Goal: Transaction & Acquisition: Purchase product/service

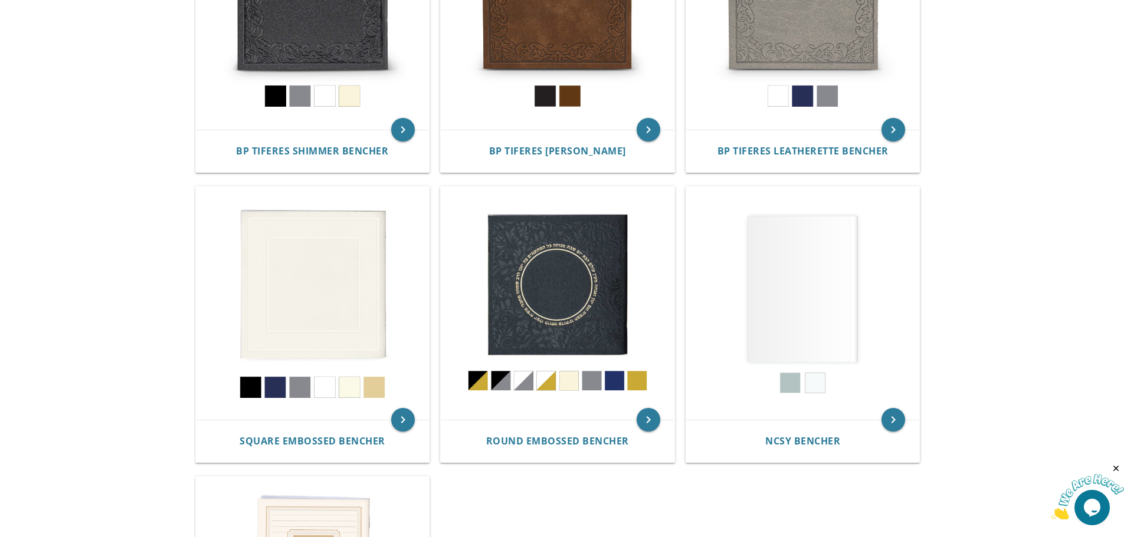
scroll to position [130, 0]
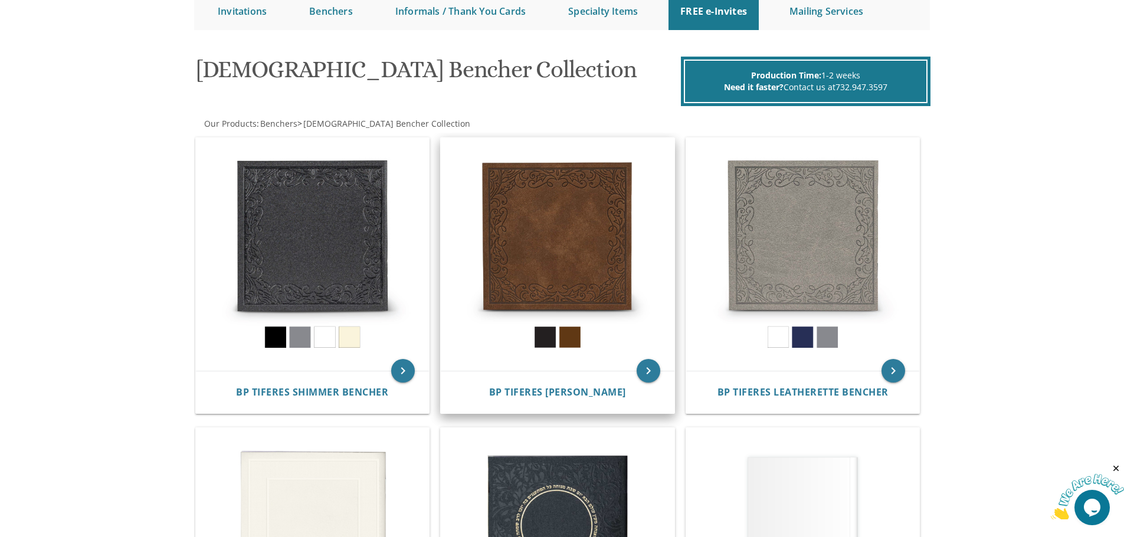
click at [538, 245] on img at bounding box center [558, 255] width 234 height 234
click at [540, 245] on img at bounding box center [558, 255] width 234 height 234
drag, startPoint x: 648, startPoint y: 369, endPoint x: 639, endPoint y: 365, distance: 10.3
click at [648, 368] on icon "keyboard_arrow_right" at bounding box center [648, 371] width 24 height 24
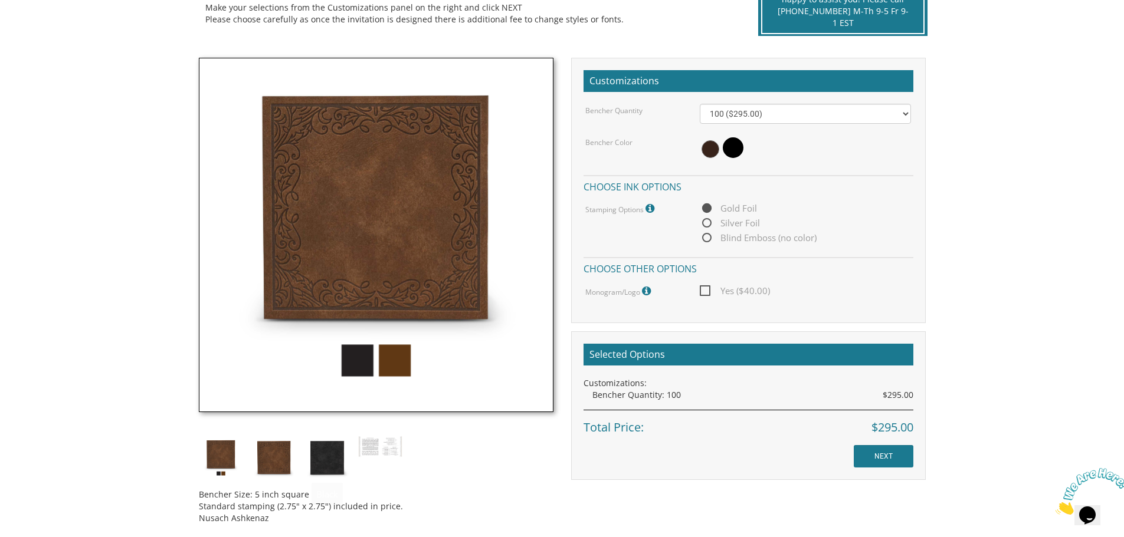
click at [360, 359] on img at bounding box center [376, 235] width 355 height 355
click at [335, 461] on img at bounding box center [327, 458] width 44 height 44
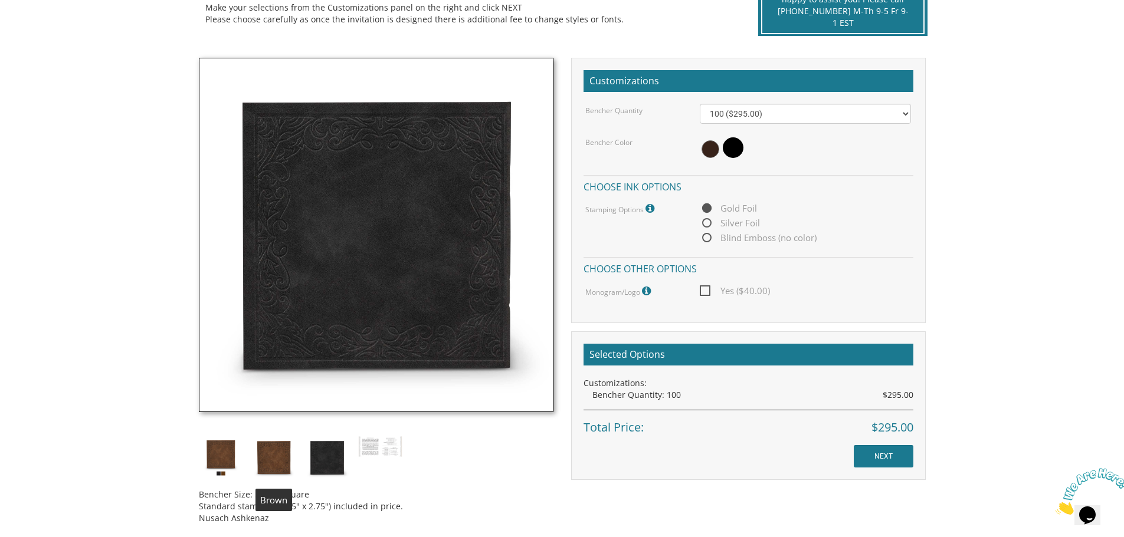
click at [285, 458] on img at bounding box center [274, 458] width 44 height 44
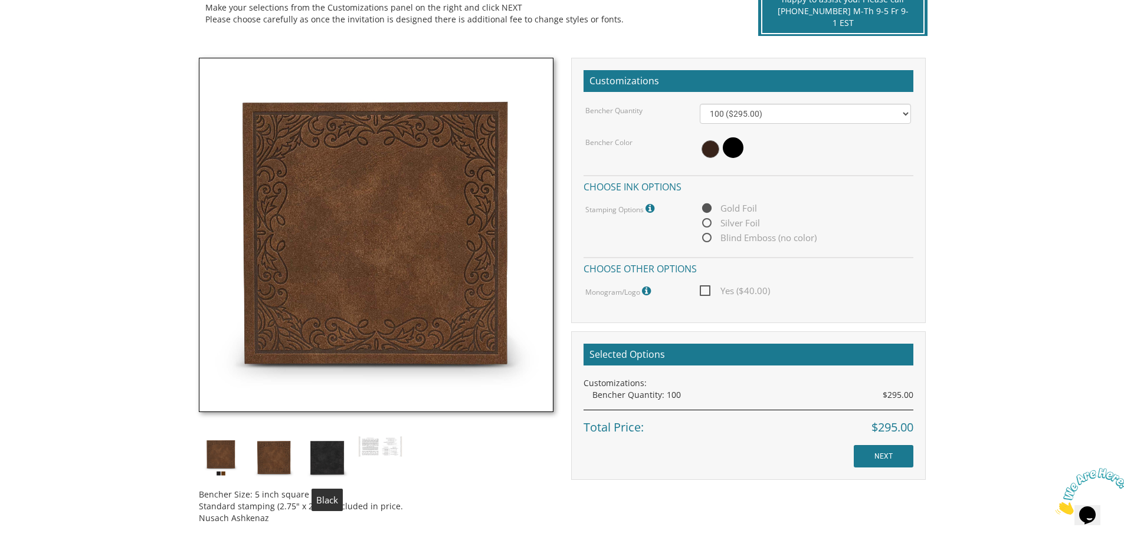
click at [330, 457] on img at bounding box center [327, 458] width 44 height 44
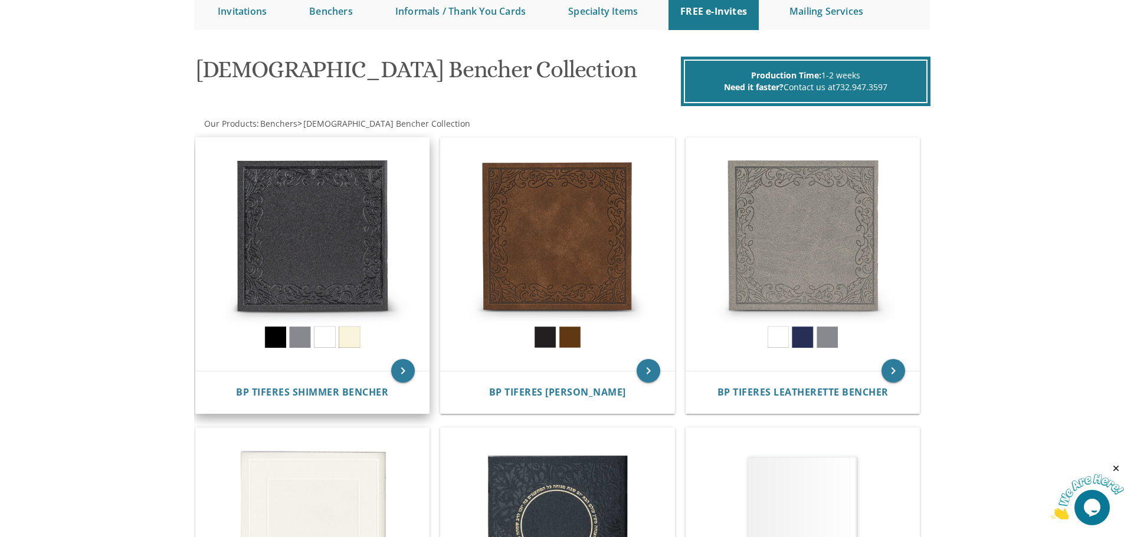
click at [316, 240] on img at bounding box center [313, 255] width 234 height 234
click at [314, 240] on img at bounding box center [313, 255] width 234 height 234
click at [401, 373] on icon "keyboard_arrow_right" at bounding box center [403, 371] width 24 height 24
click at [407, 372] on icon "keyboard_arrow_right" at bounding box center [403, 371] width 24 height 24
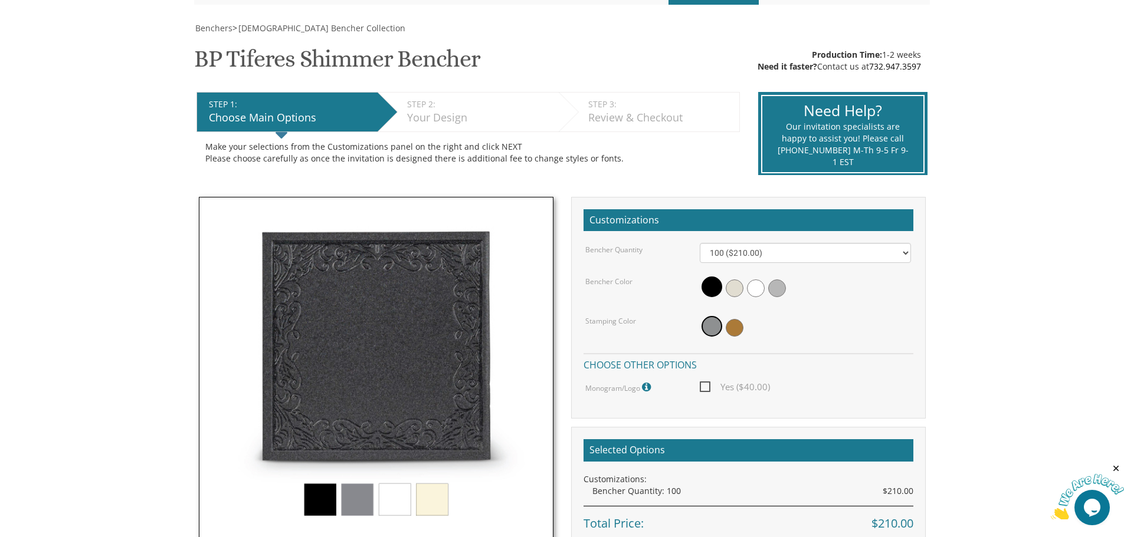
scroll to position [177, 0]
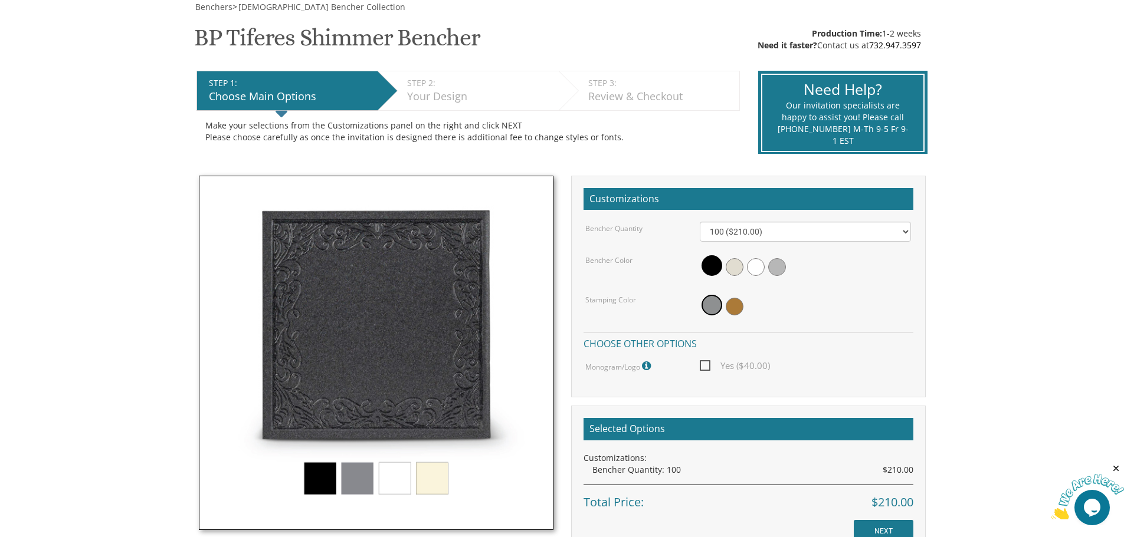
click at [352, 483] on img at bounding box center [376, 353] width 355 height 355
click at [350, 482] on img at bounding box center [376, 353] width 355 height 355
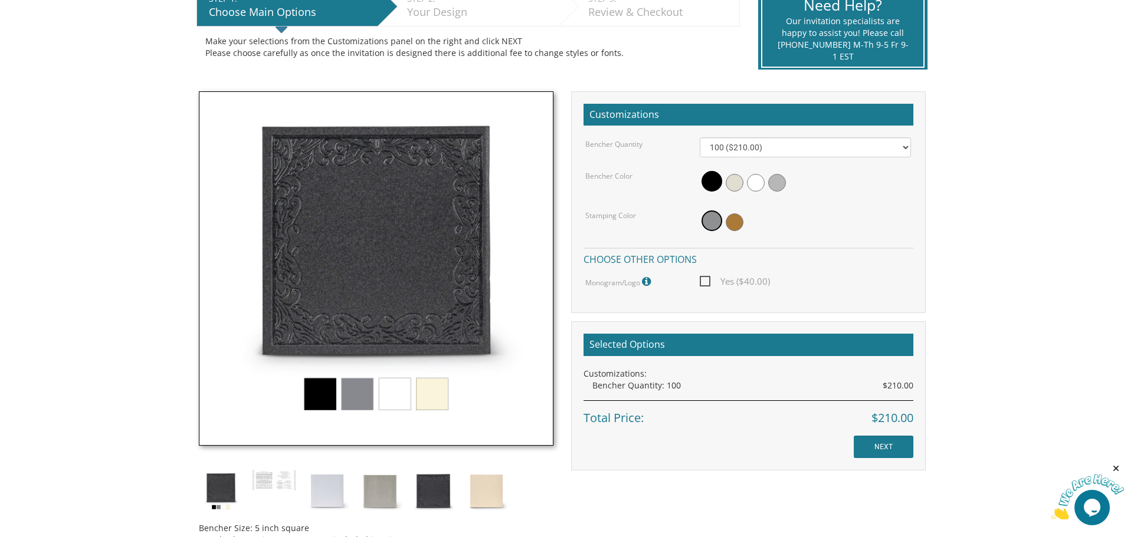
scroll to position [413, 0]
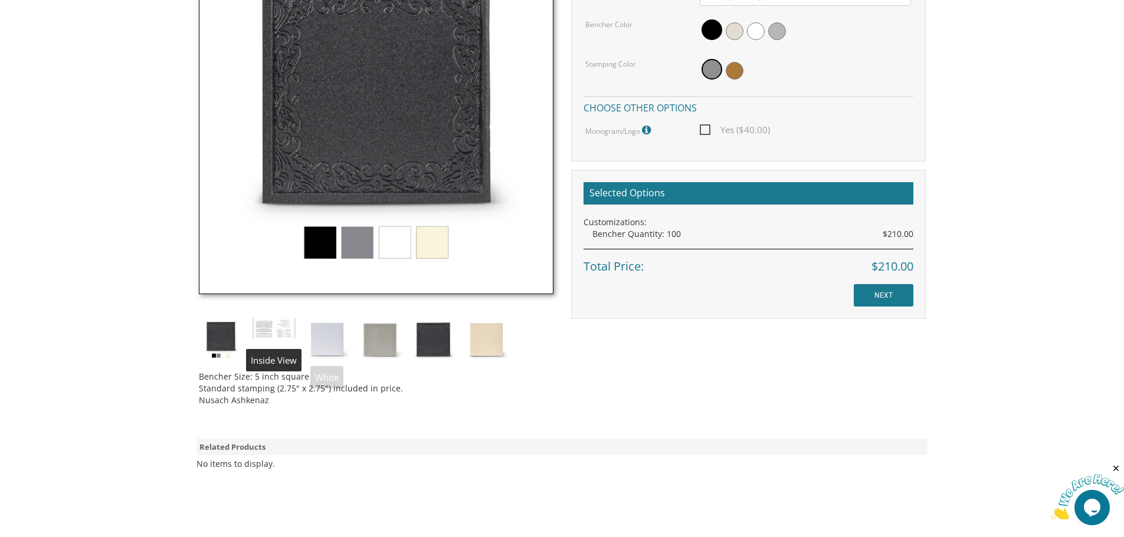
click at [268, 330] on img at bounding box center [274, 329] width 44 height 22
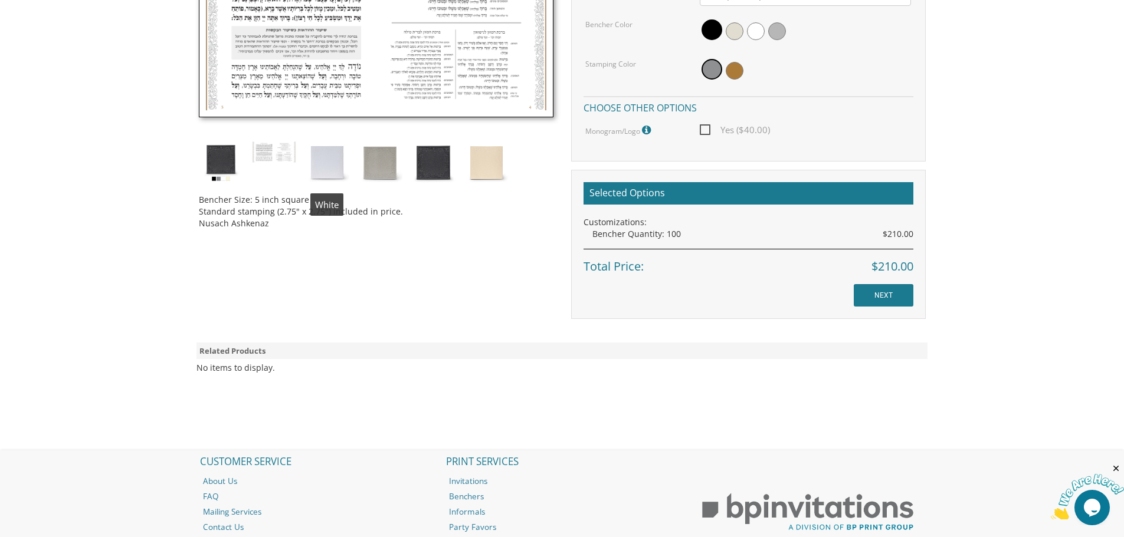
click at [339, 166] on img at bounding box center [327, 163] width 44 height 44
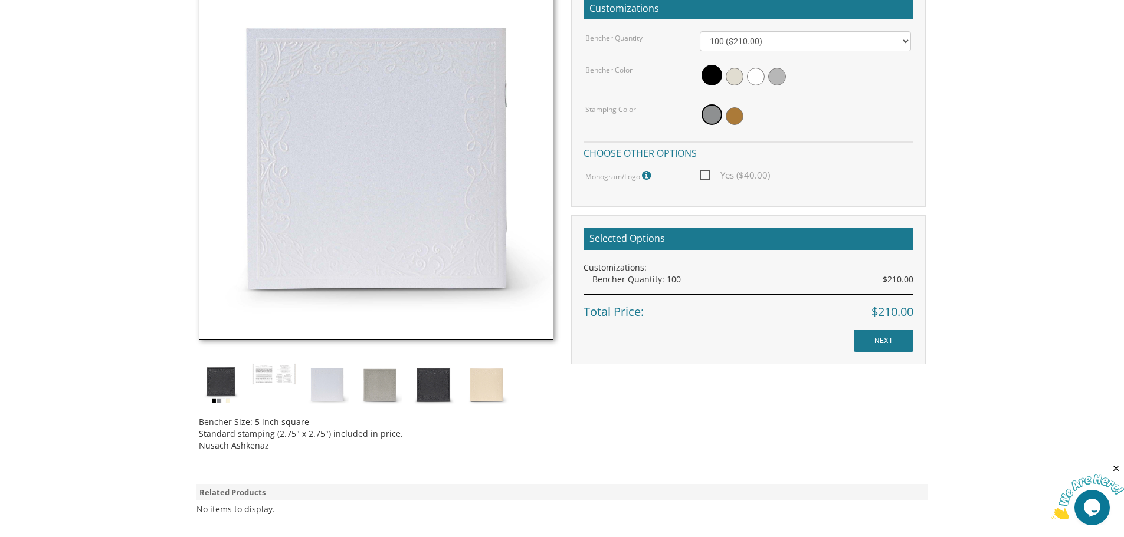
scroll to position [354, 0]
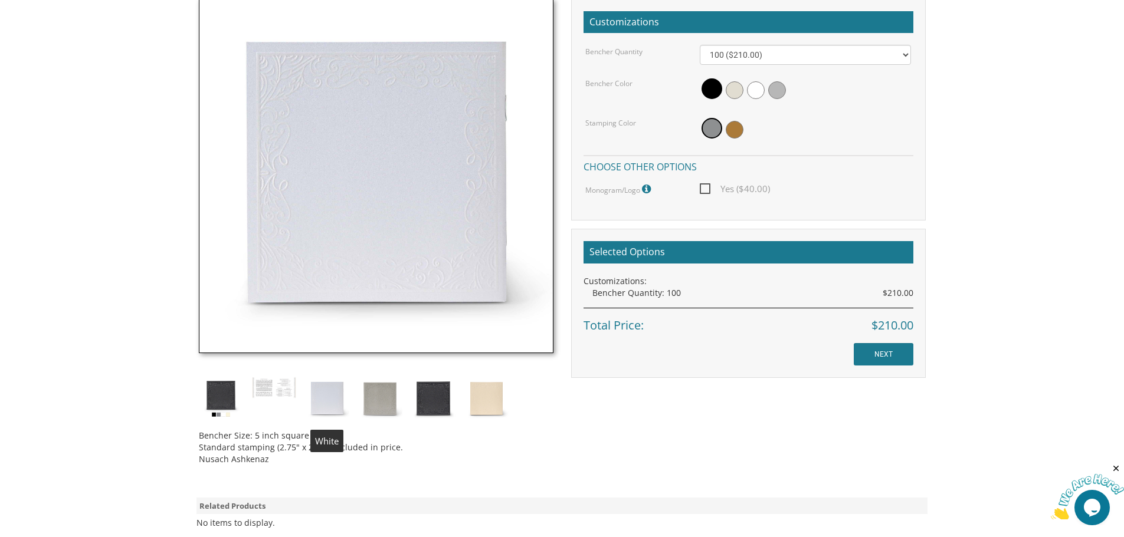
click at [318, 405] on img at bounding box center [327, 399] width 44 height 44
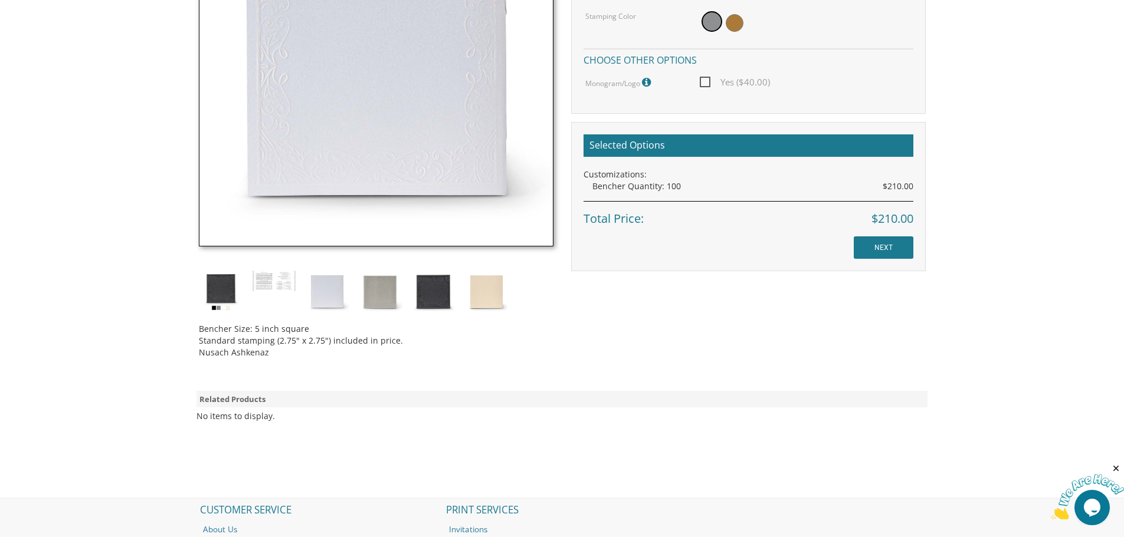
scroll to position [472, 0]
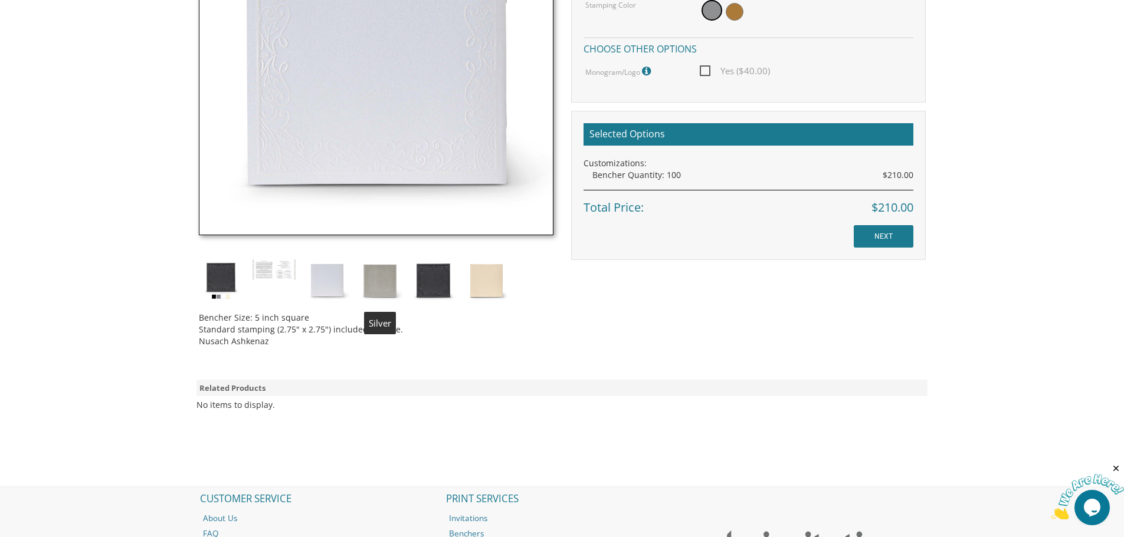
click at [383, 279] on img at bounding box center [380, 281] width 44 height 44
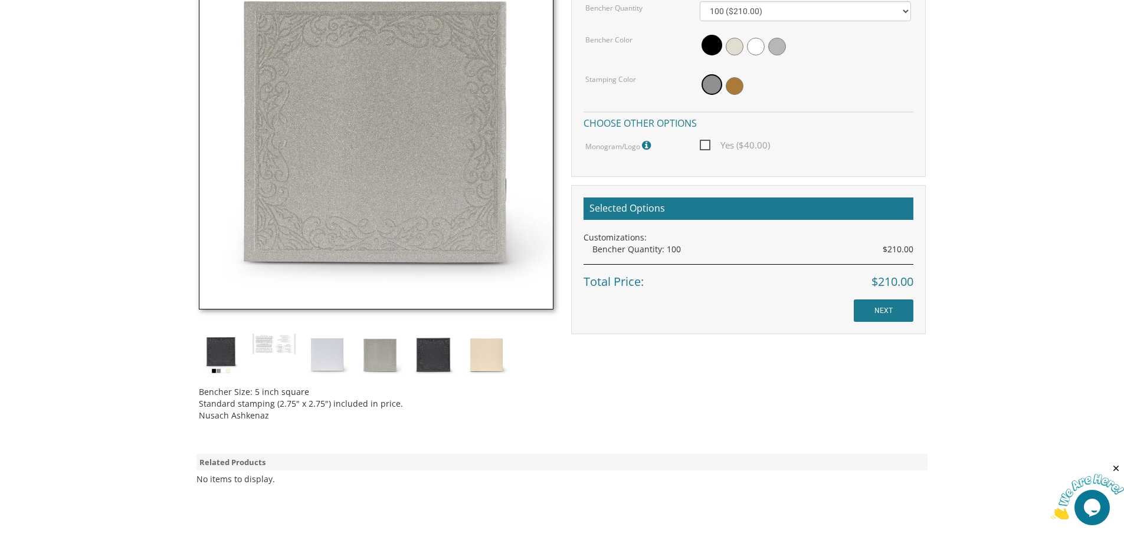
scroll to position [413, 0]
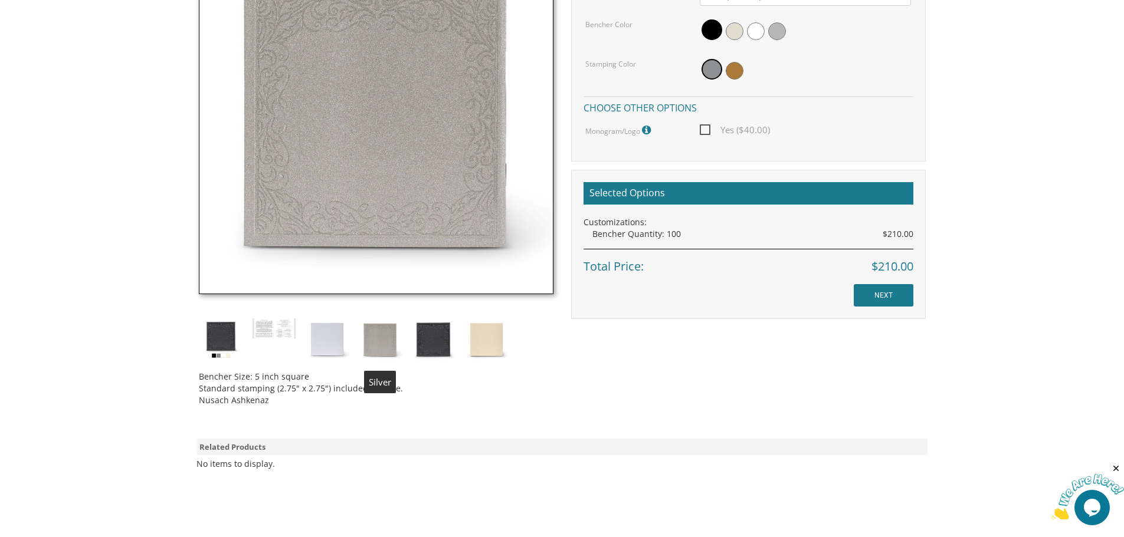
click at [383, 339] on img at bounding box center [380, 340] width 44 height 44
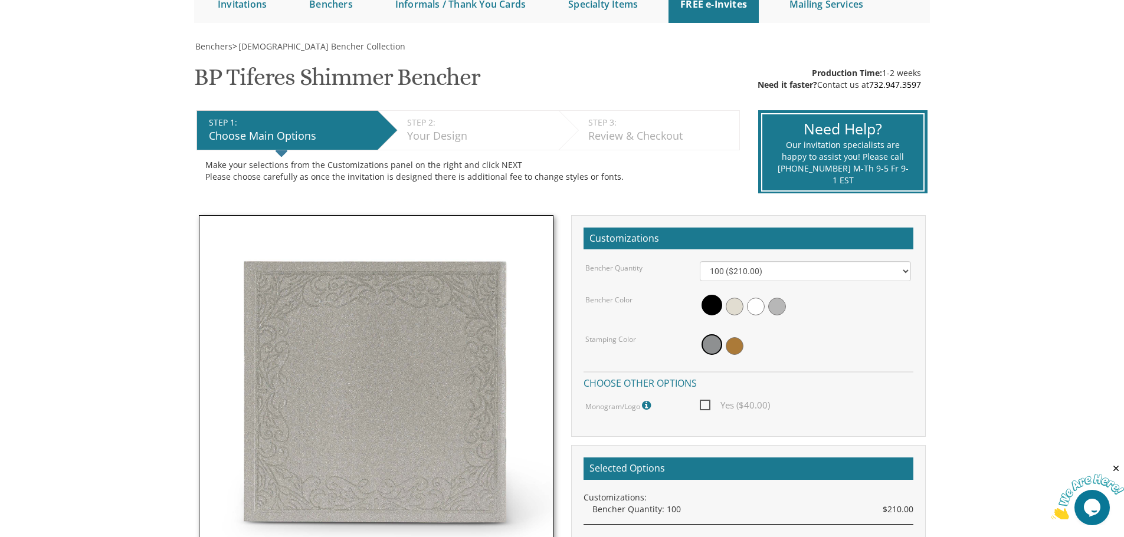
scroll to position [132, 0]
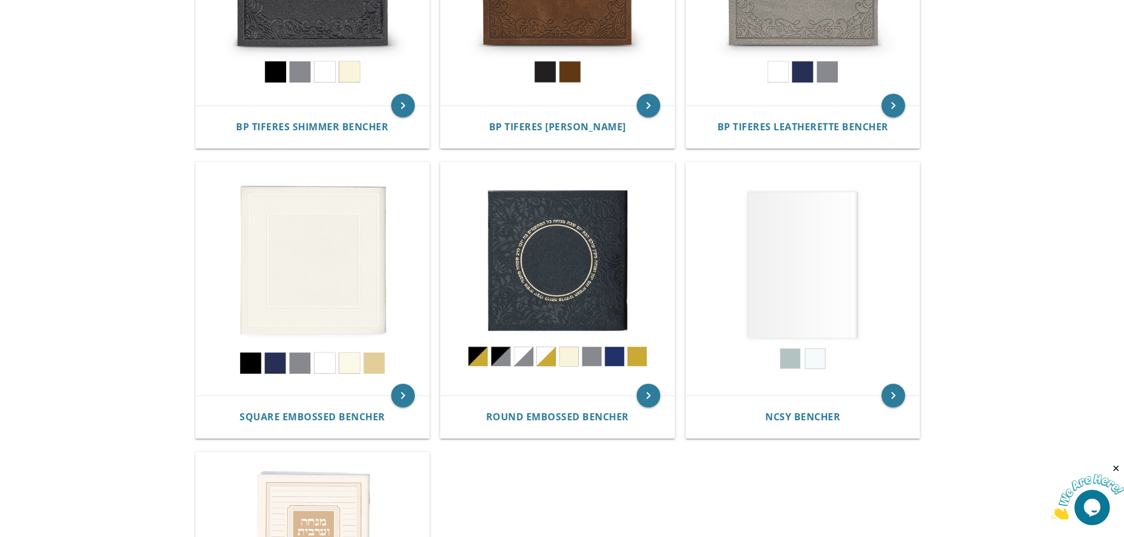
scroll to position [425, 0]
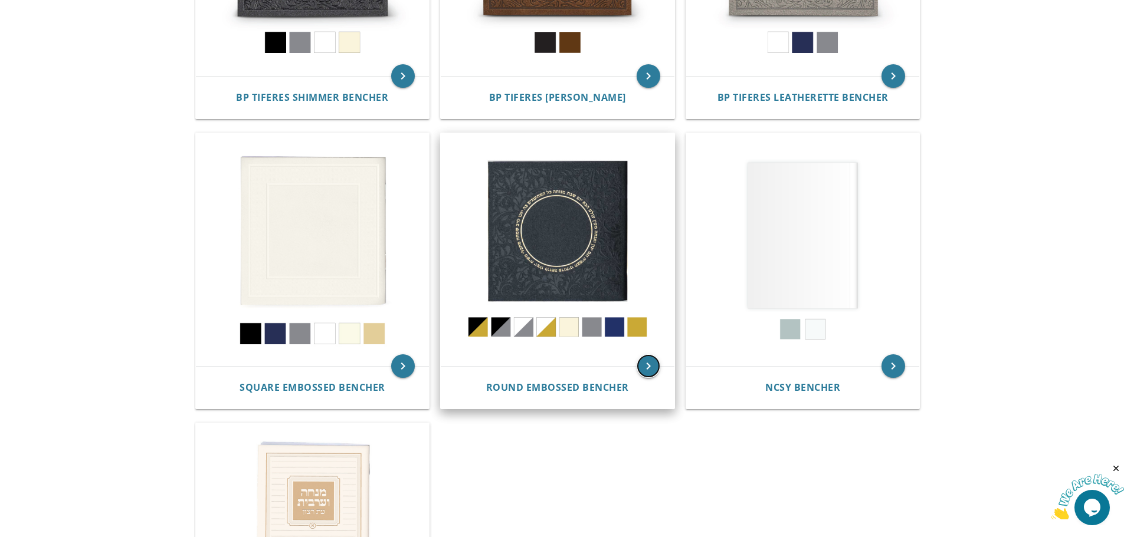
click at [648, 366] on icon "keyboard_arrow_right" at bounding box center [648, 367] width 24 height 24
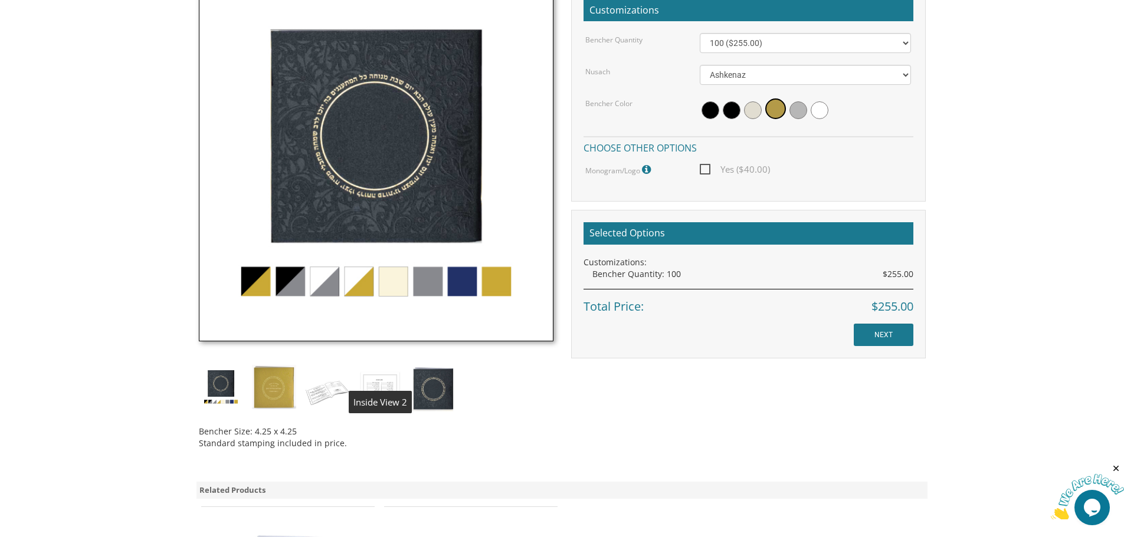
scroll to position [413, 0]
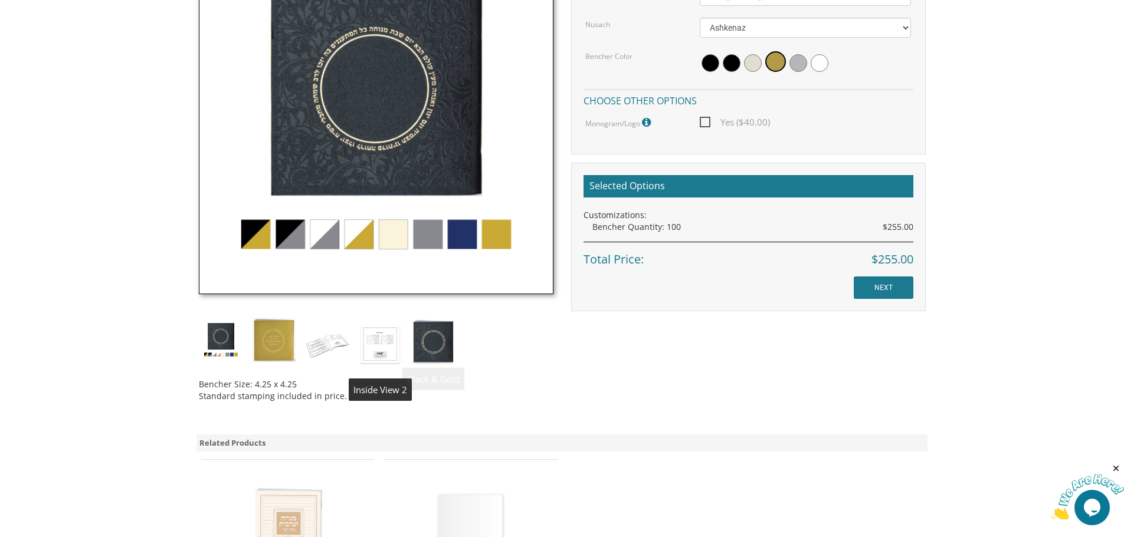
click at [384, 345] on img at bounding box center [380, 344] width 44 height 52
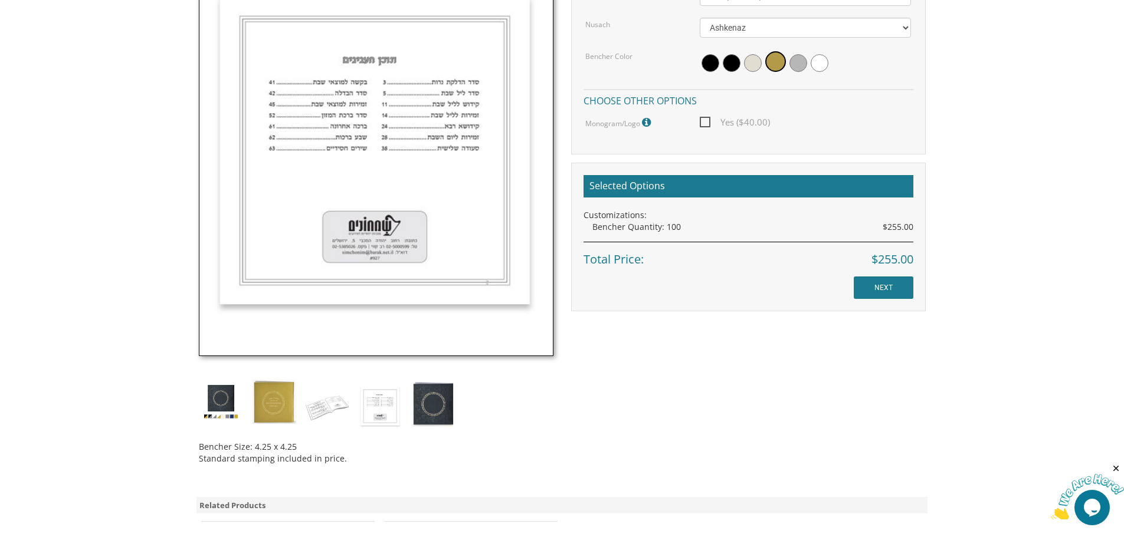
click at [219, 404] on img at bounding box center [221, 402] width 44 height 44
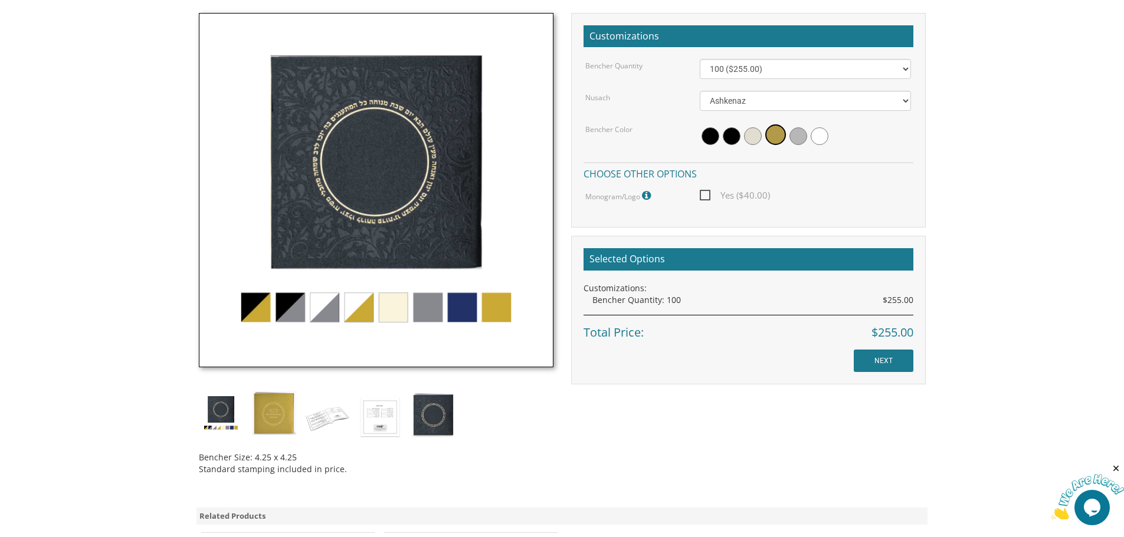
scroll to position [295, 0]
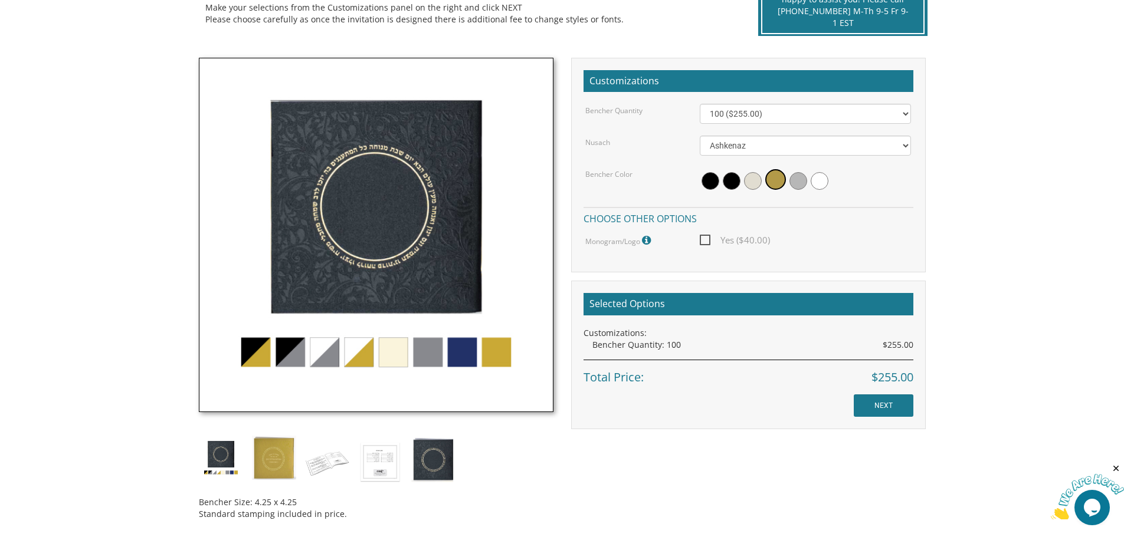
click at [424, 358] on img at bounding box center [376, 235] width 355 height 355
click at [799, 182] on span at bounding box center [798, 181] width 18 height 18
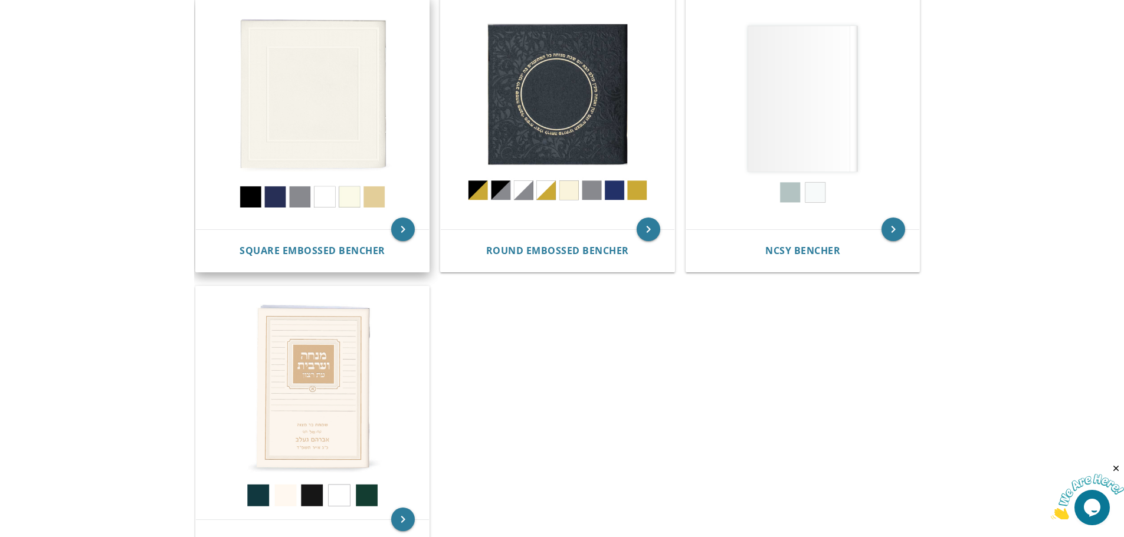
scroll to position [425, 0]
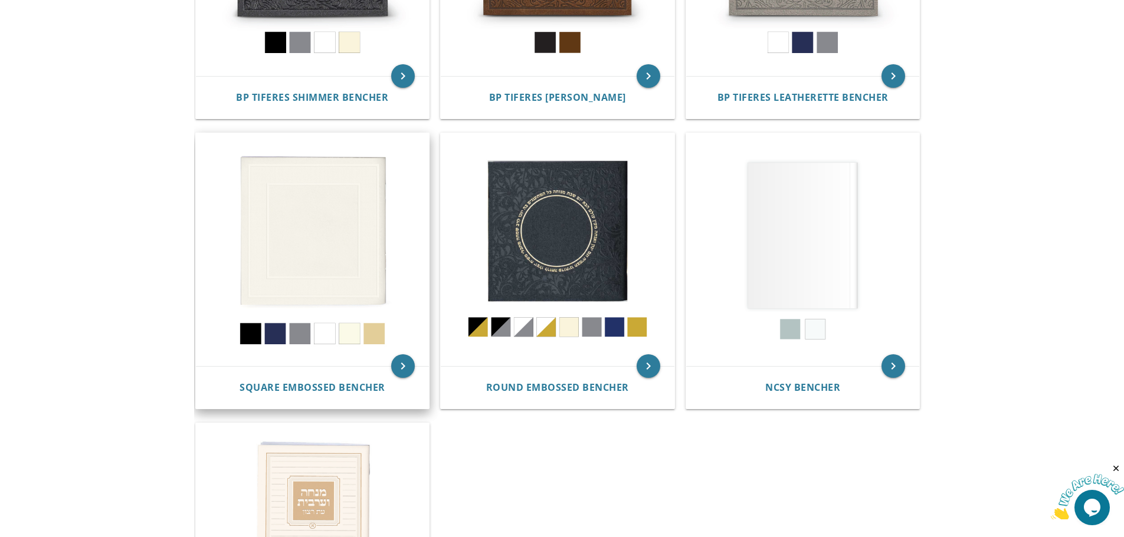
click at [316, 225] on img at bounding box center [313, 250] width 234 height 234
click at [396, 369] on icon "keyboard_arrow_right" at bounding box center [403, 367] width 24 height 24
click at [402, 365] on icon "keyboard_arrow_right" at bounding box center [403, 367] width 24 height 24
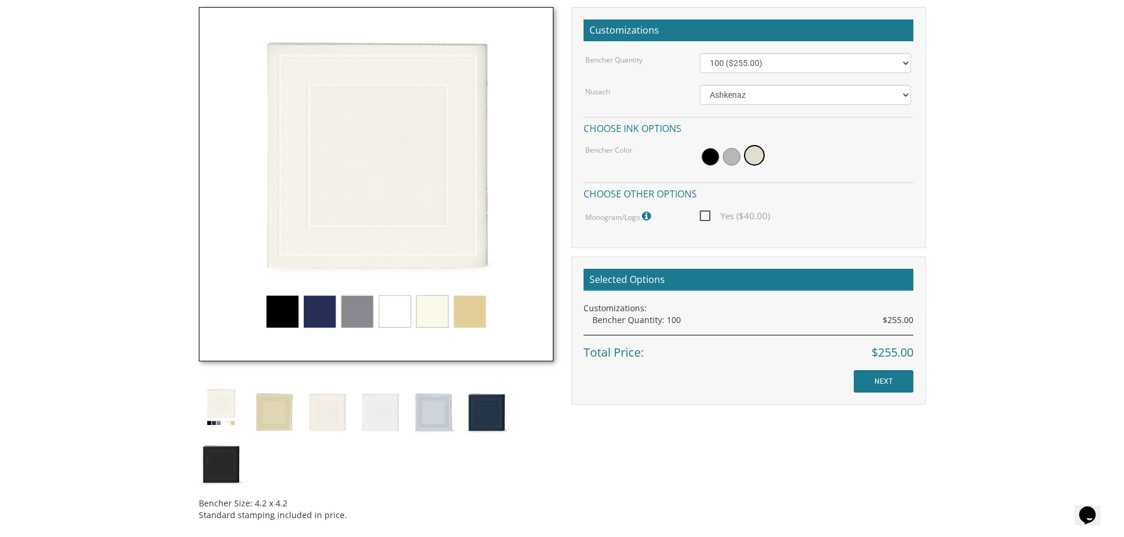
scroll to position [354, 0]
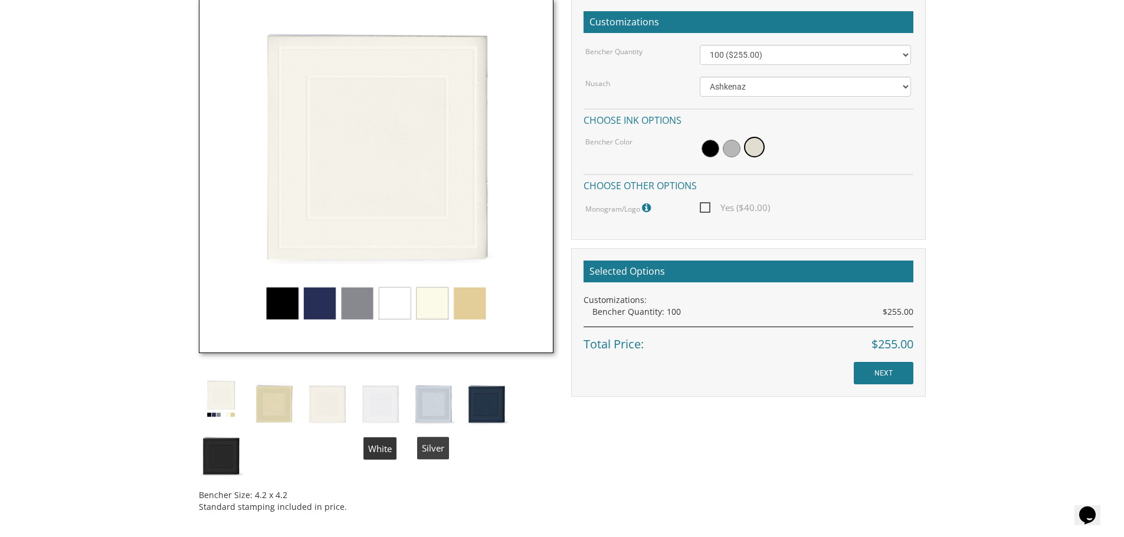
click at [431, 403] on img at bounding box center [433, 403] width 44 height 52
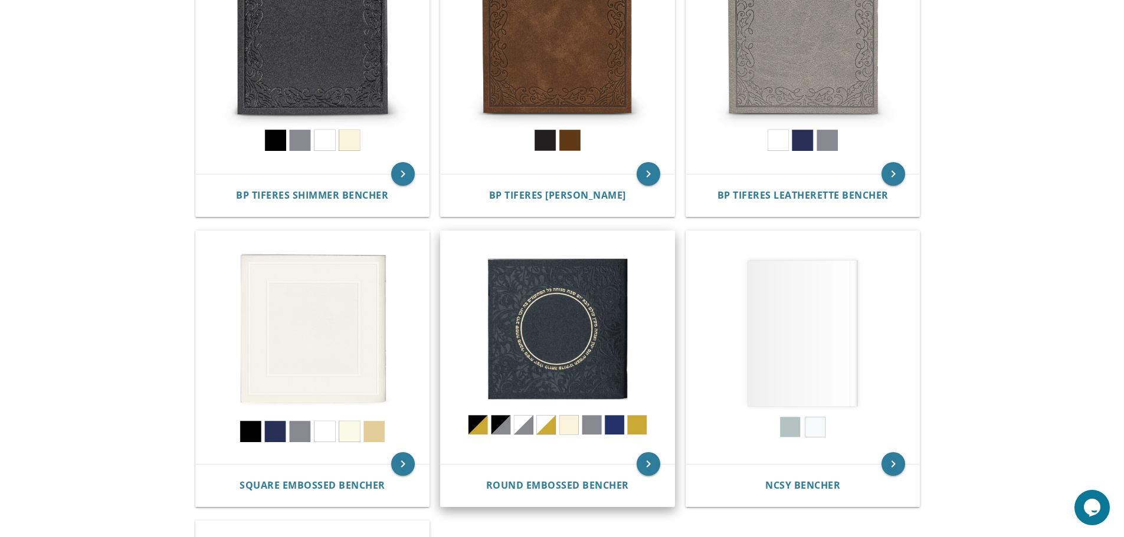
scroll to position [366, 0]
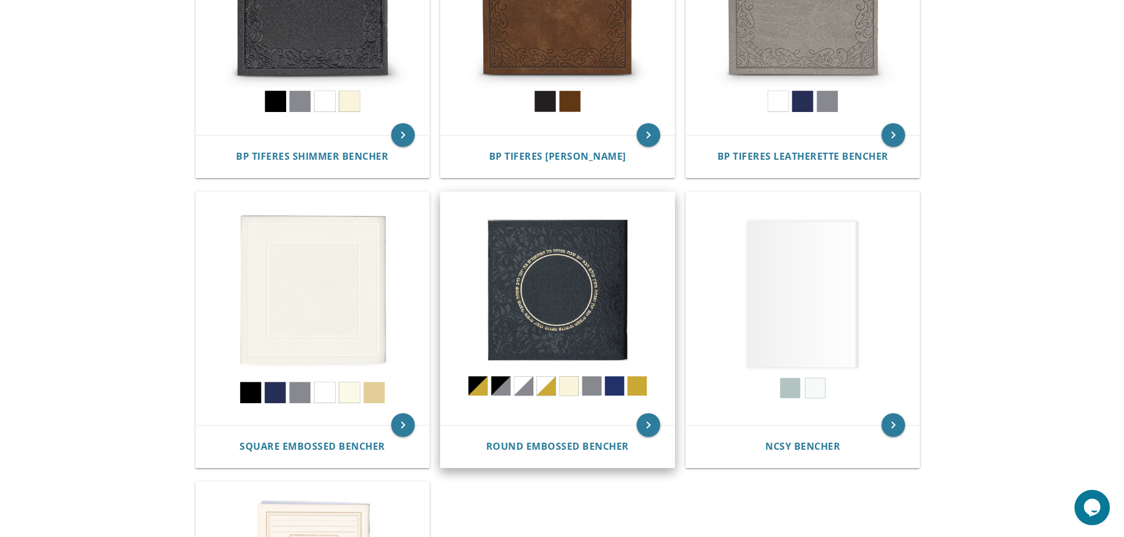
click at [587, 314] on img at bounding box center [558, 309] width 234 height 234
click at [648, 425] on icon "keyboard_arrow_right" at bounding box center [648, 426] width 24 height 24
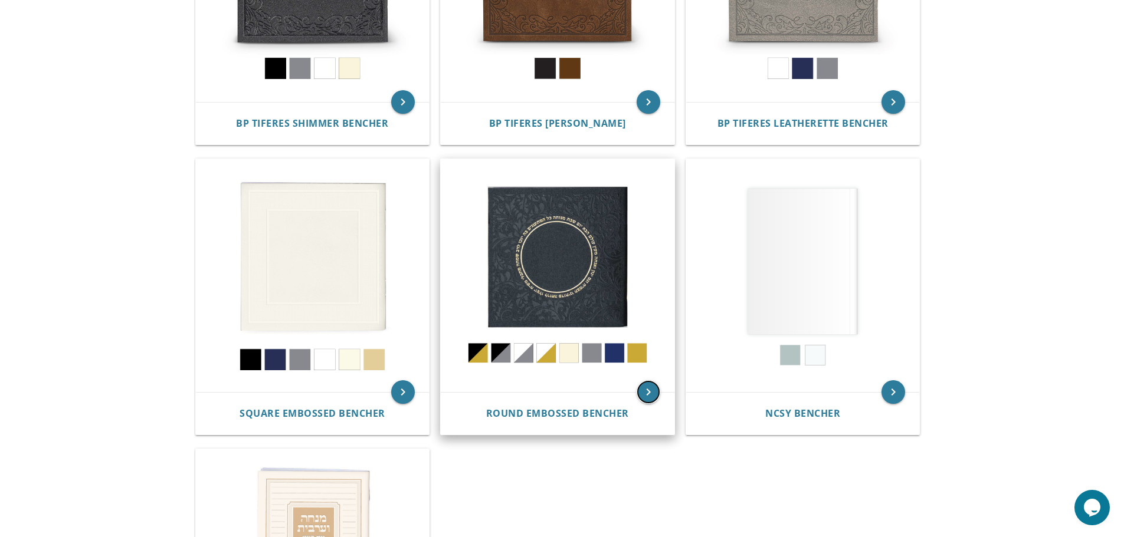
scroll to position [484, 0]
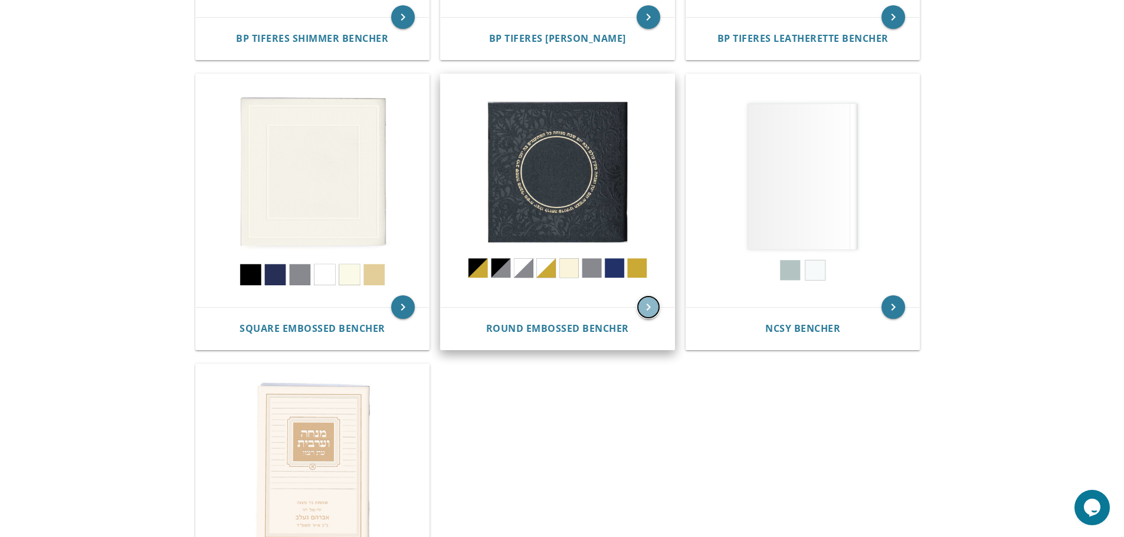
click at [652, 309] on icon "keyboard_arrow_right" at bounding box center [648, 308] width 24 height 24
click at [560, 199] on img at bounding box center [558, 191] width 234 height 234
click at [648, 309] on icon "keyboard_arrow_right" at bounding box center [648, 308] width 24 height 24
click at [557, 329] on span "Round Embossed Bencher" at bounding box center [557, 328] width 143 height 13
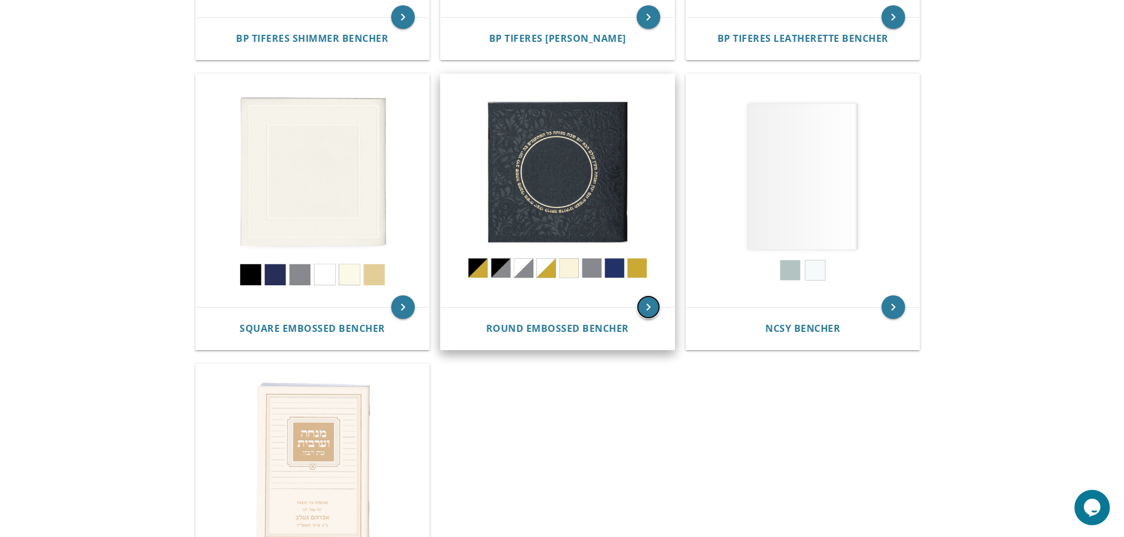
click at [643, 307] on icon "keyboard_arrow_right" at bounding box center [648, 308] width 24 height 24
click at [649, 309] on icon "keyboard_arrow_right" at bounding box center [648, 308] width 24 height 24
click at [648, 307] on icon "keyboard_arrow_right" at bounding box center [648, 308] width 24 height 24
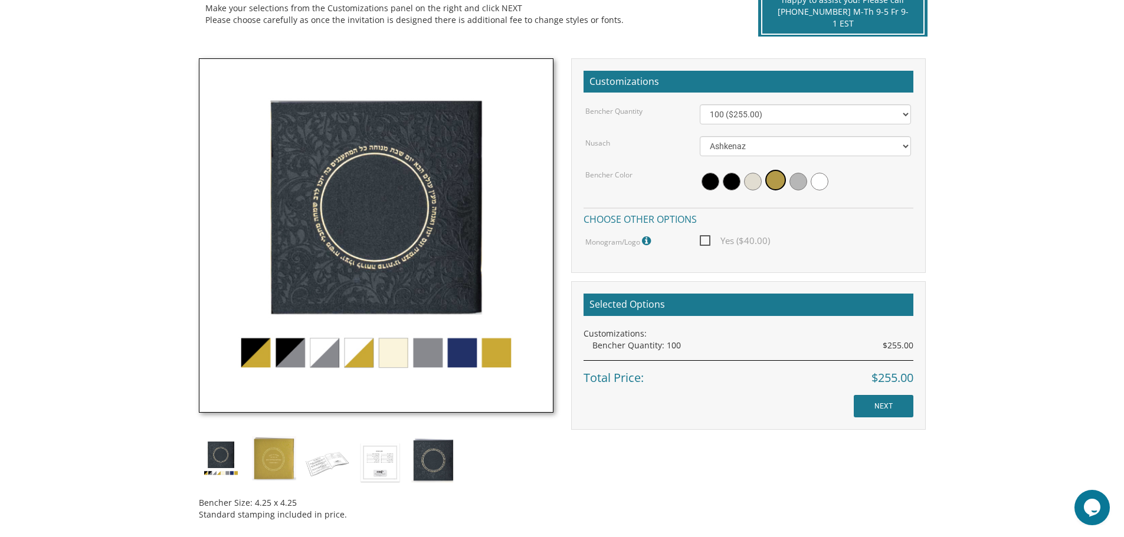
scroll to position [295, 0]
click at [273, 461] on img at bounding box center [274, 458] width 44 height 44
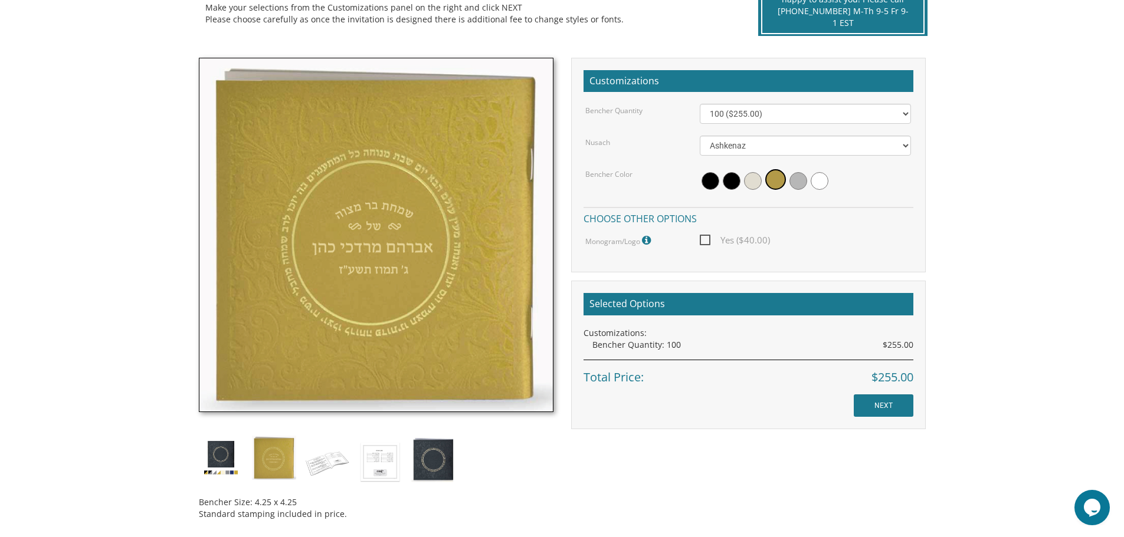
click at [511, 471] on div "Bencher Size: 4.25 x 4.25 Standard stamping included in price." at bounding box center [376, 293] width 372 height 471
drag, startPoint x: 533, startPoint y: 444, endPoint x: 458, endPoint y: 449, distance: 74.5
click at [530, 447] on div "Bencher Size: 4.25 x 4.25 Standard stamping included in price." at bounding box center [376, 293] width 372 height 471
click at [443, 464] on img at bounding box center [433, 459] width 44 height 47
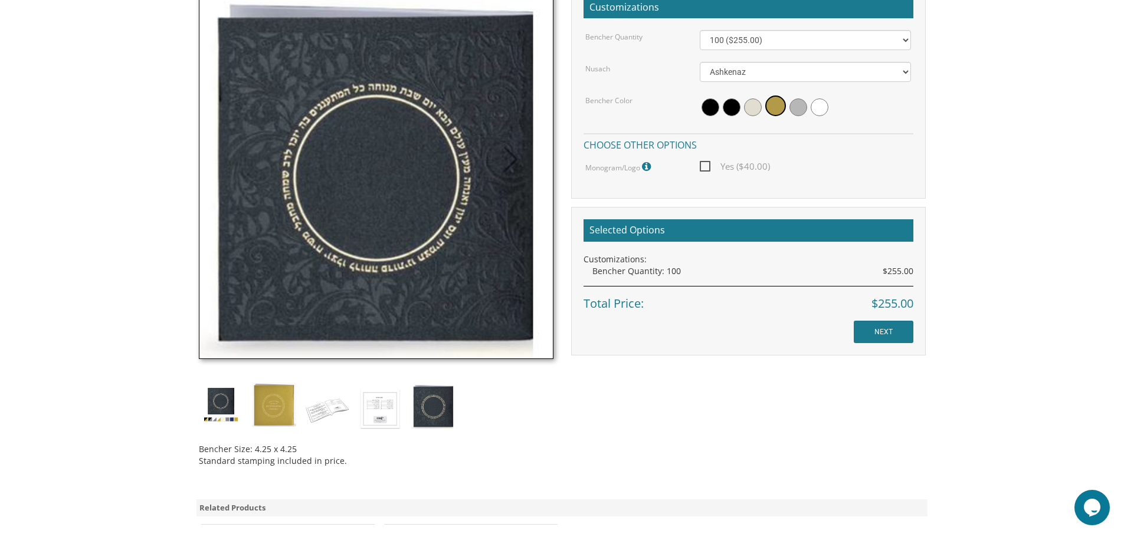
scroll to position [354, 0]
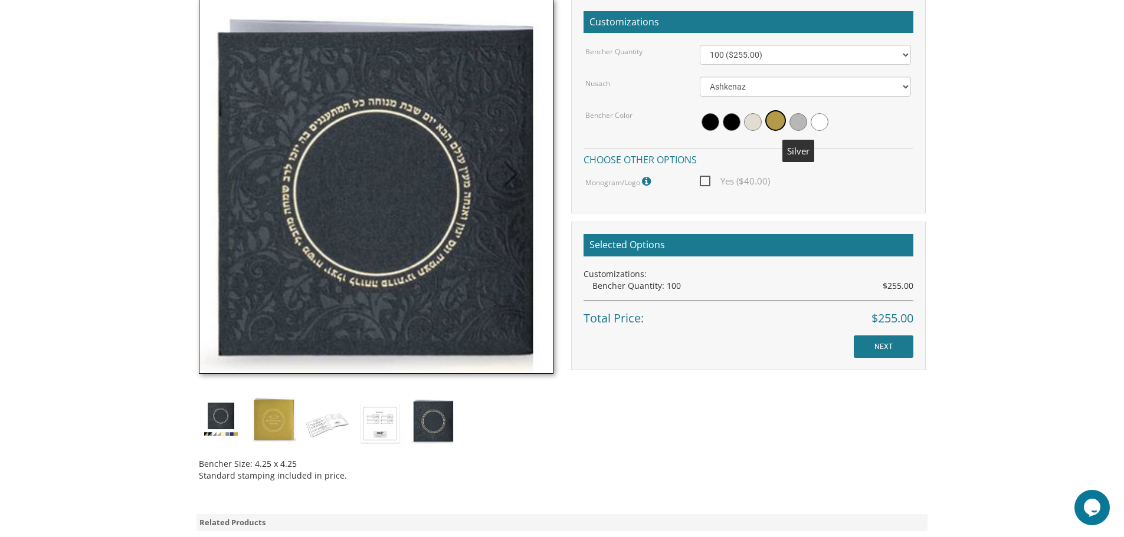
click at [800, 123] on span at bounding box center [798, 122] width 18 height 18
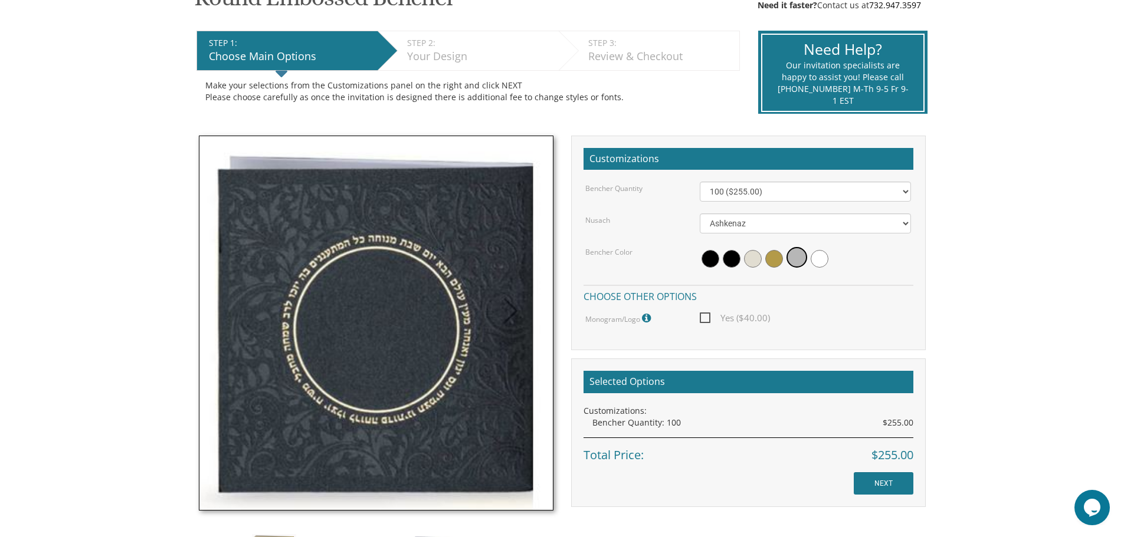
scroll to position [295, 0]
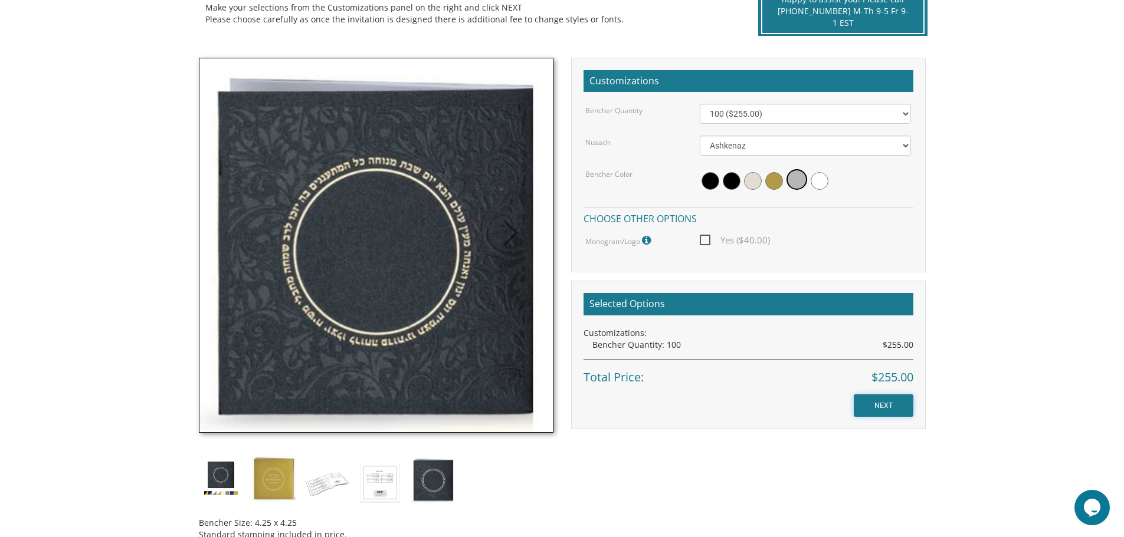
click at [871, 409] on input "NEXT" at bounding box center [884, 406] width 60 height 22
click at [884, 395] on input "NEXT" at bounding box center [884, 406] width 60 height 22
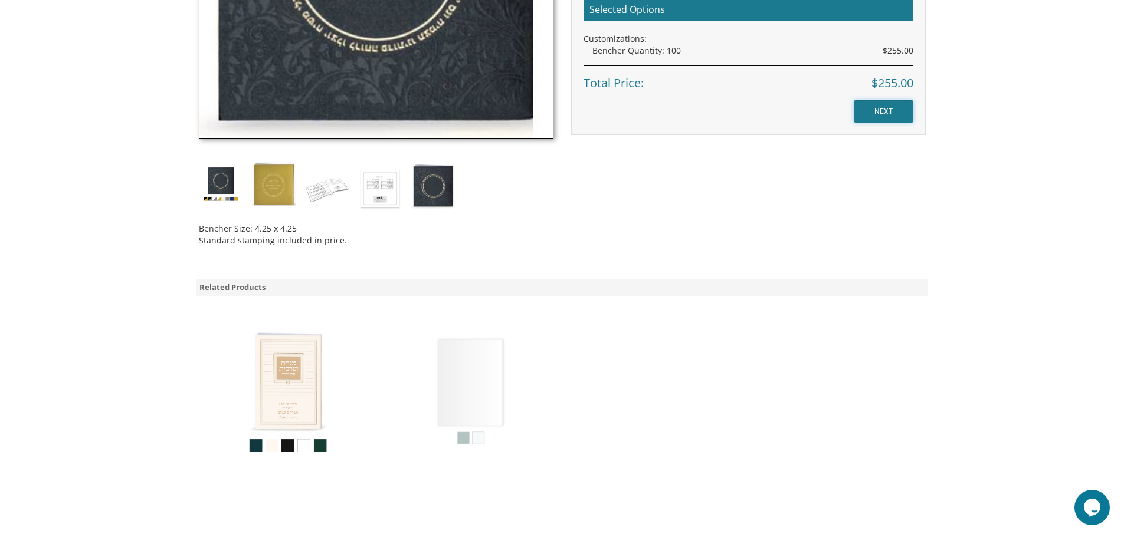
scroll to position [590, 0]
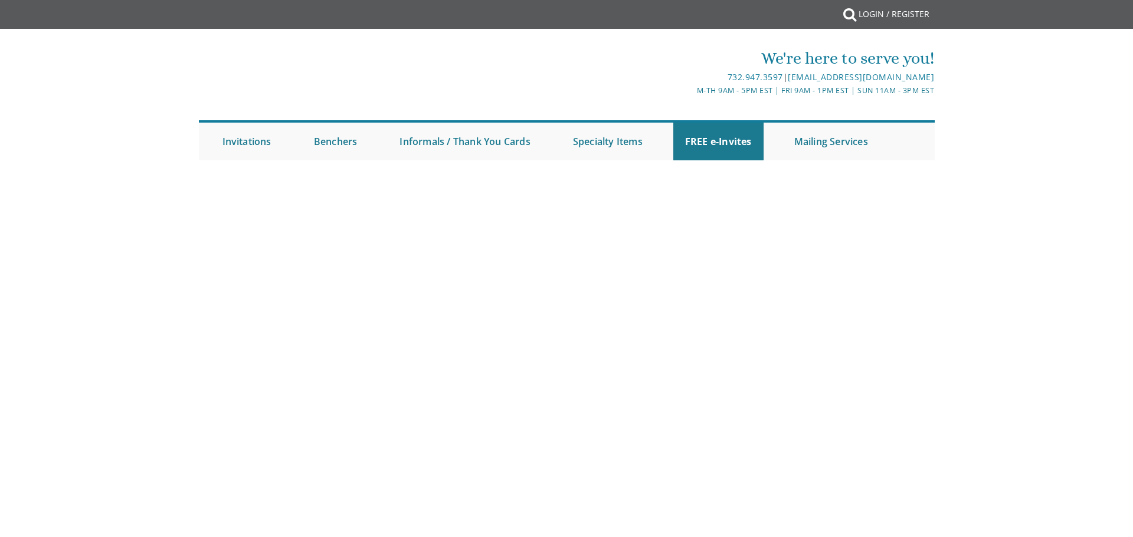
click at [460, 393] on body "My Cart {{shoppingcart.totalQuantityDisplay}} Total: {{shoppingcart.subtotal}} …" at bounding box center [566, 268] width 1133 height 537
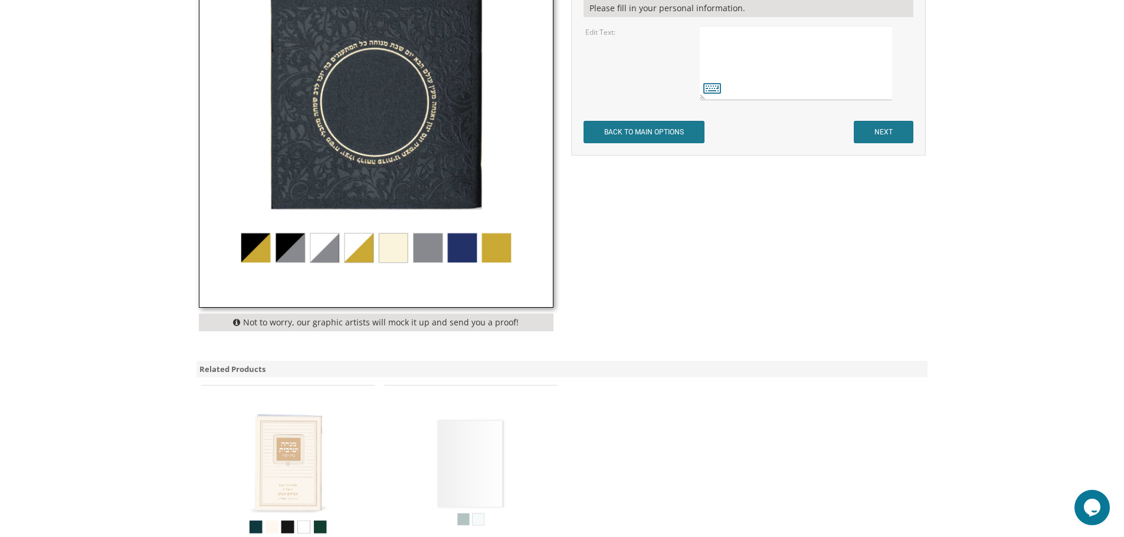
scroll to position [590, 0]
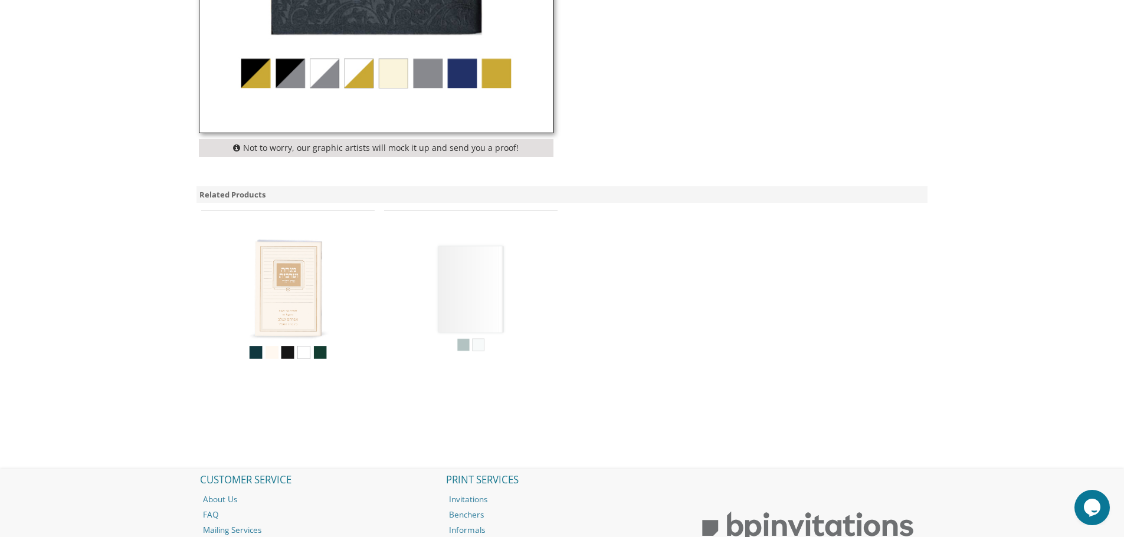
click at [480, 301] on img at bounding box center [471, 298] width 138 height 138
click at [470, 312] on img at bounding box center [471, 298] width 138 height 138
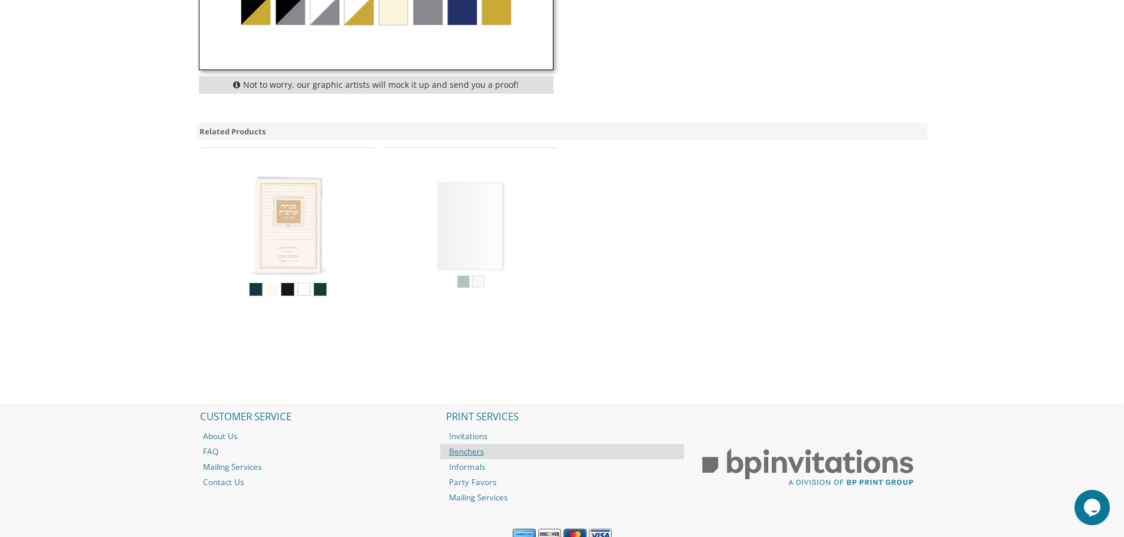
scroll to position [703, 0]
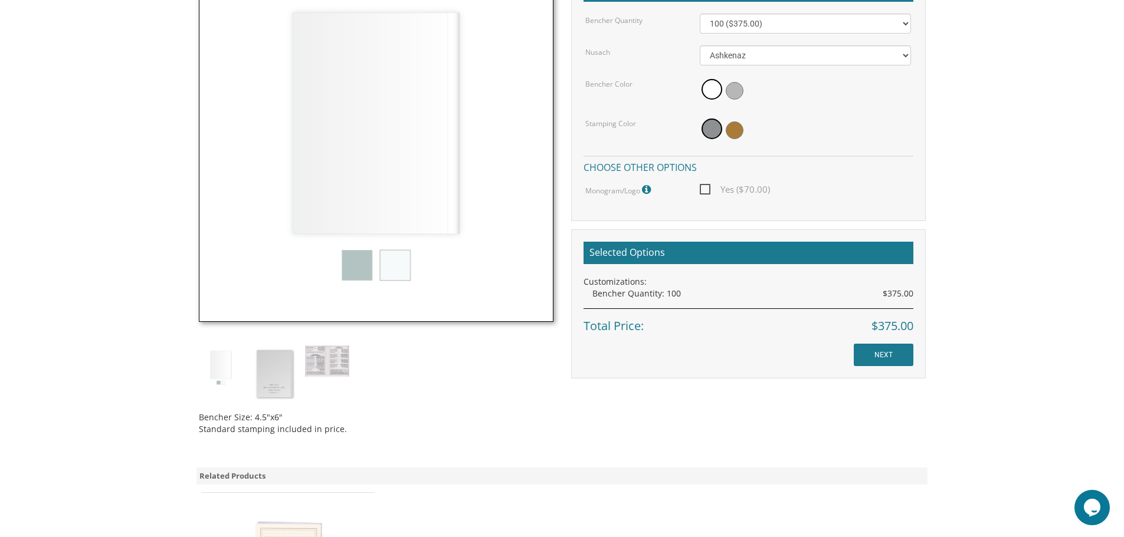
scroll to position [472, 0]
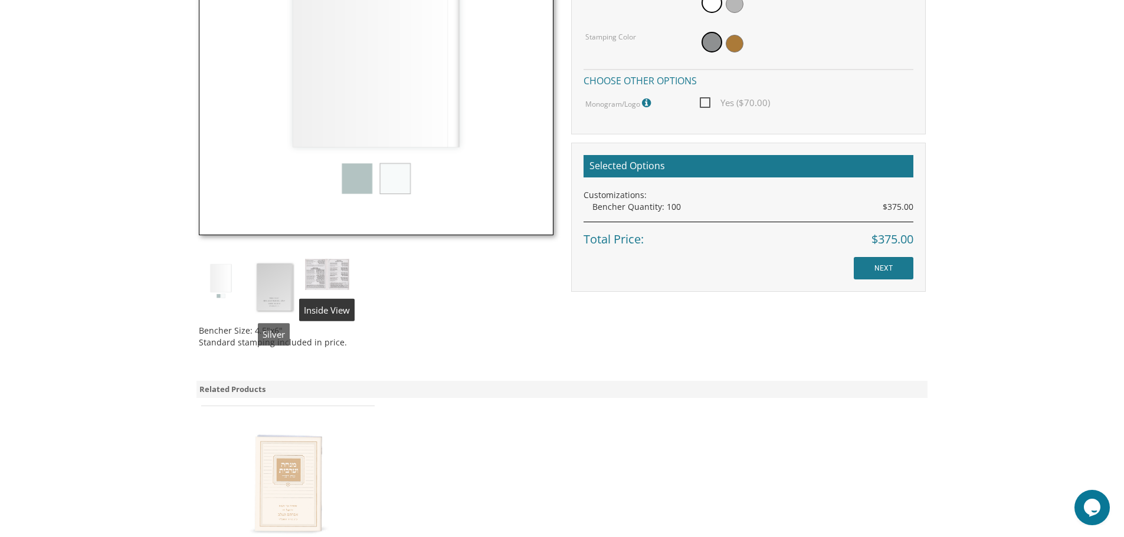
click at [270, 290] on img at bounding box center [274, 287] width 44 height 57
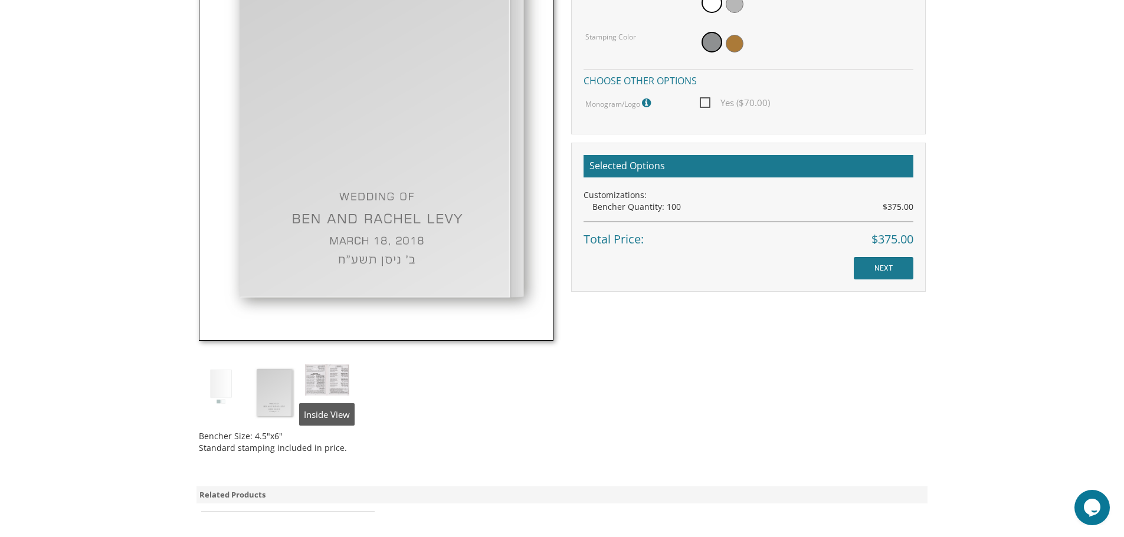
click at [336, 385] on img at bounding box center [327, 380] width 44 height 31
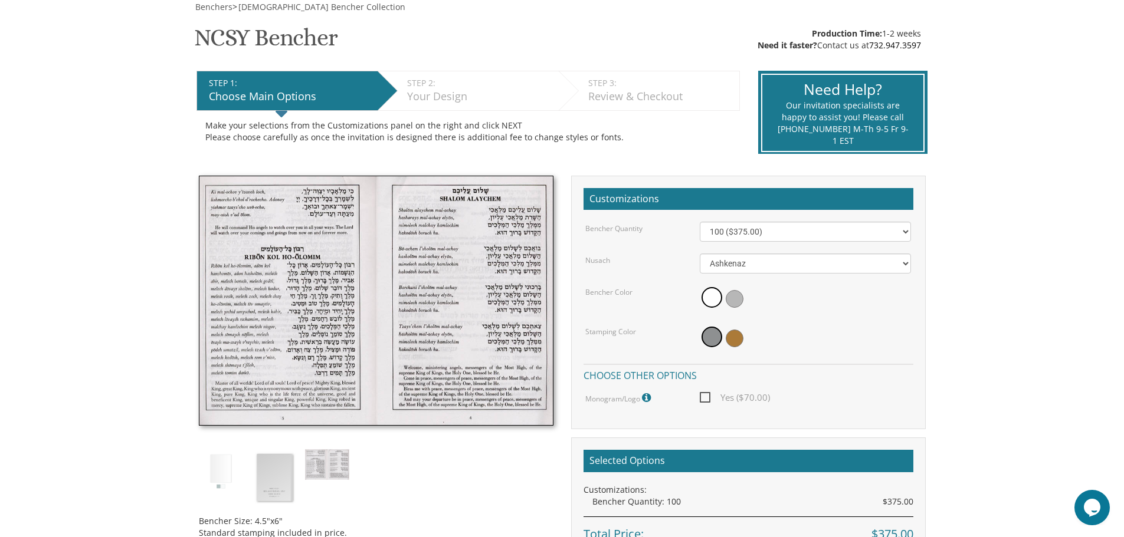
scroll to position [413, 0]
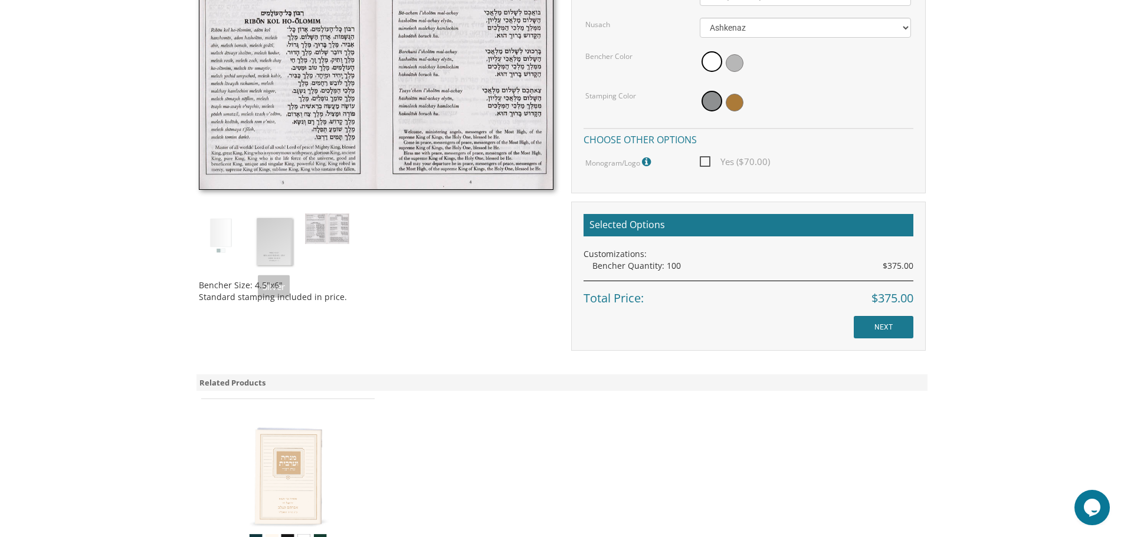
click at [196, 243] on div "Bencher Size: 4.5"x6" Standard stamping included in price." at bounding box center [376, 126] width 372 height 372
click at [277, 247] on img at bounding box center [274, 242] width 44 height 57
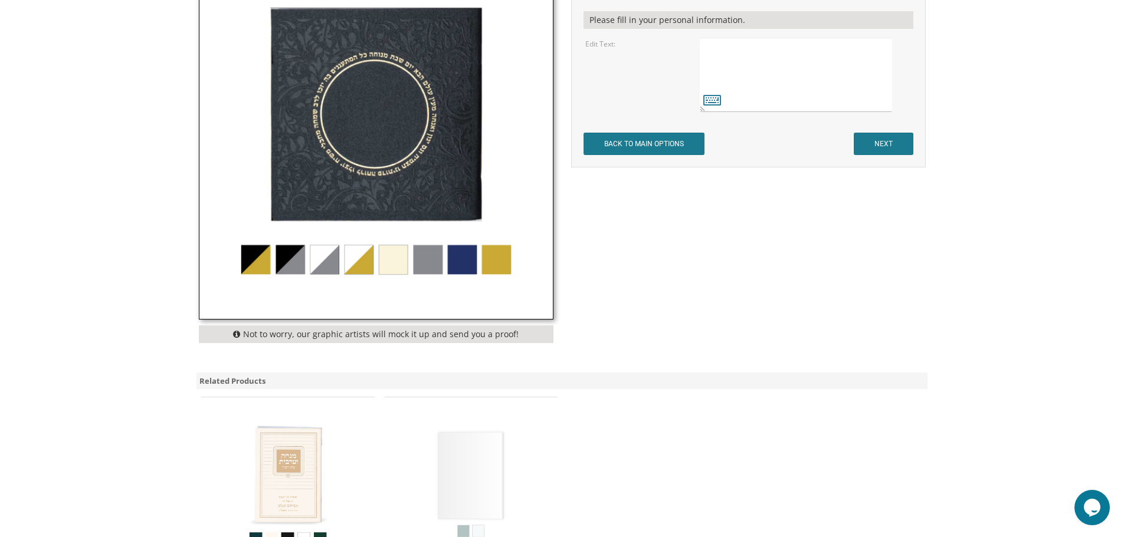
scroll to position [290, 0]
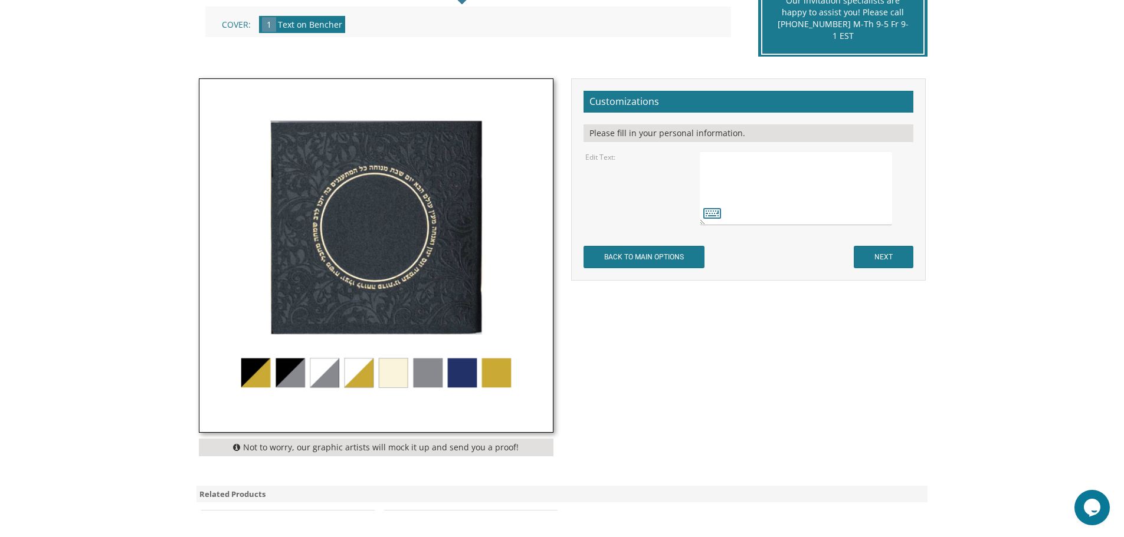
click at [432, 380] on img at bounding box center [375, 255] width 353 height 353
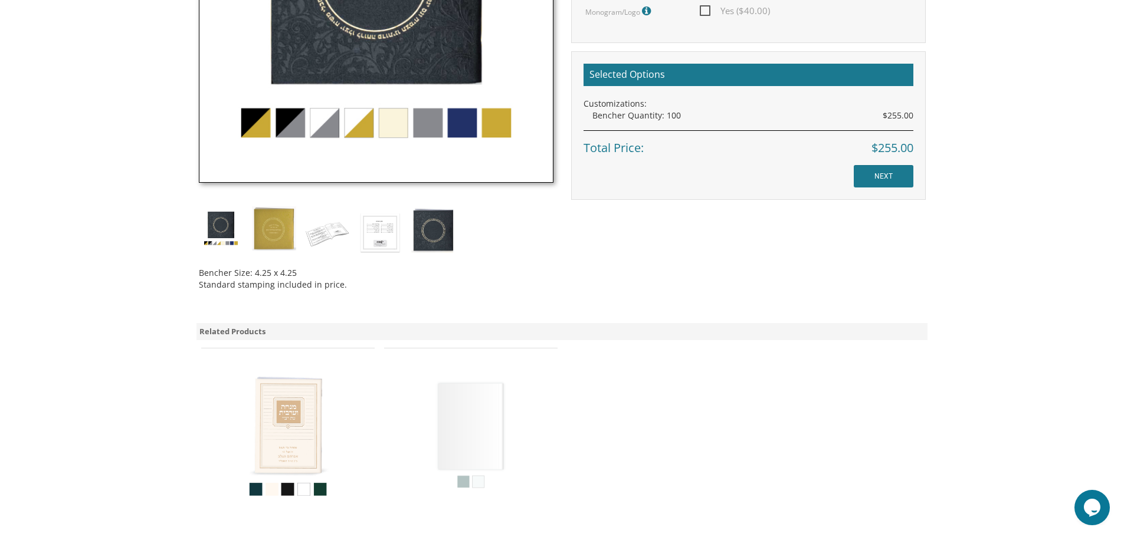
scroll to position [413, 0]
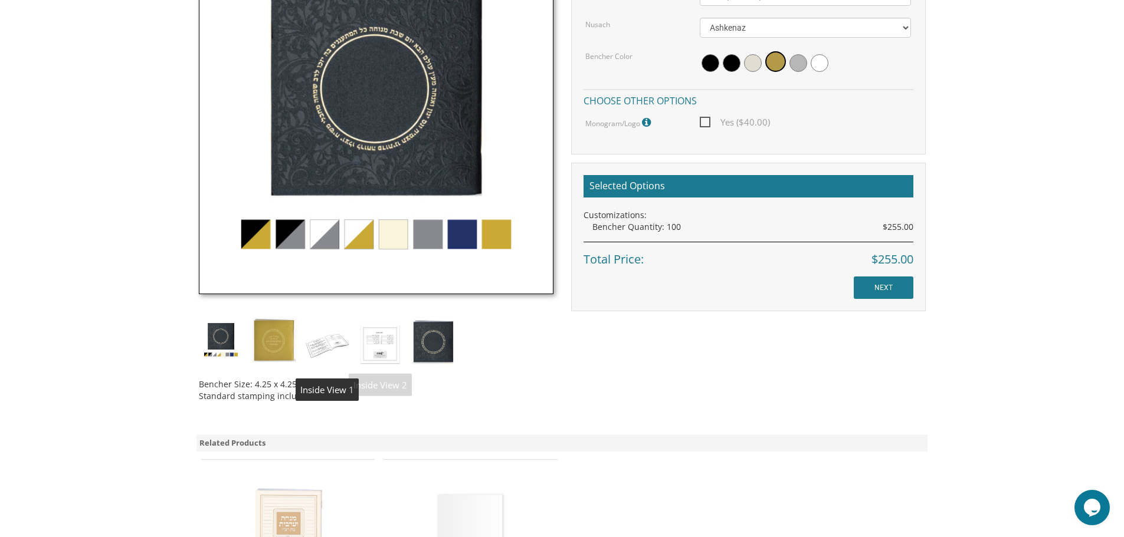
click at [414, 343] on img at bounding box center [433, 341] width 44 height 47
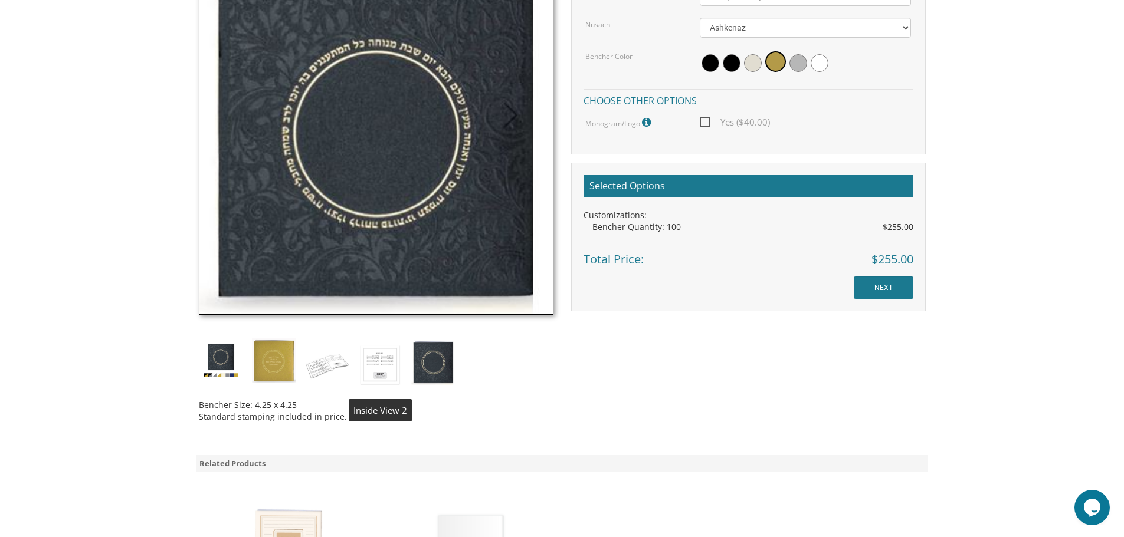
click at [379, 366] on img at bounding box center [380, 365] width 44 height 52
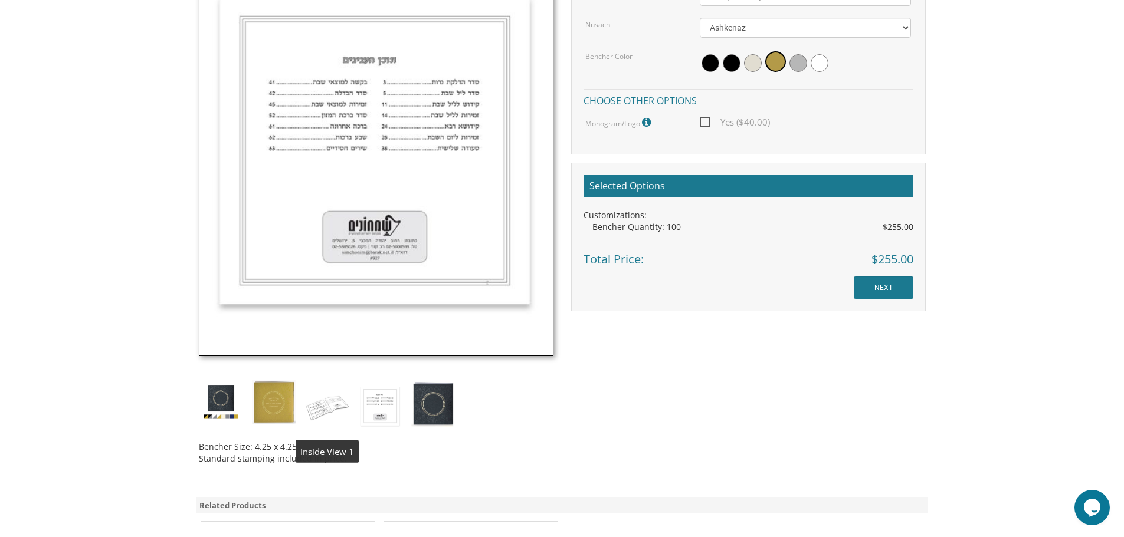
click at [324, 411] on img at bounding box center [327, 406] width 44 height 52
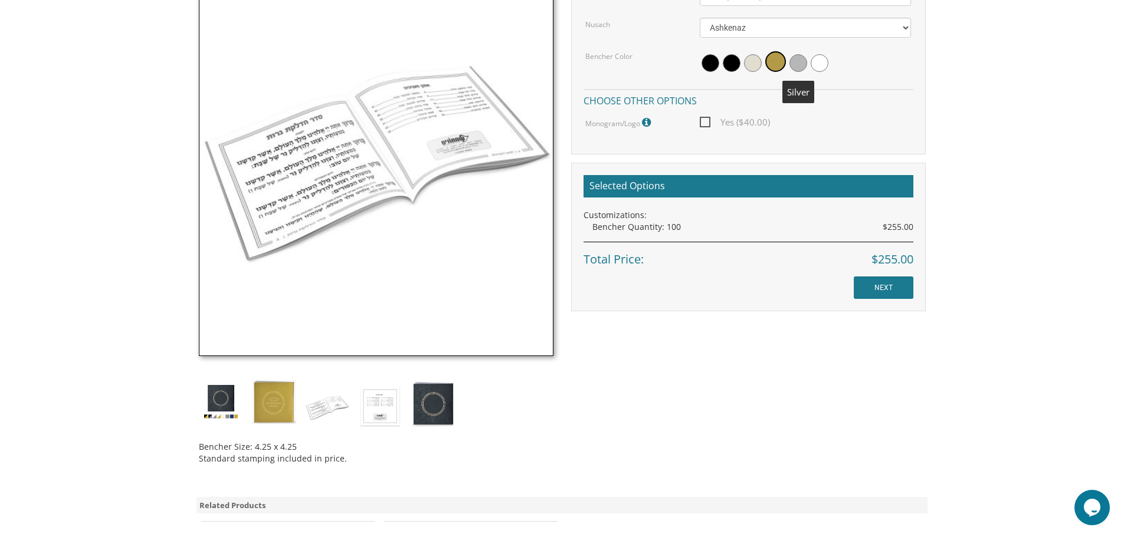
click at [793, 61] on span at bounding box center [798, 63] width 18 height 18
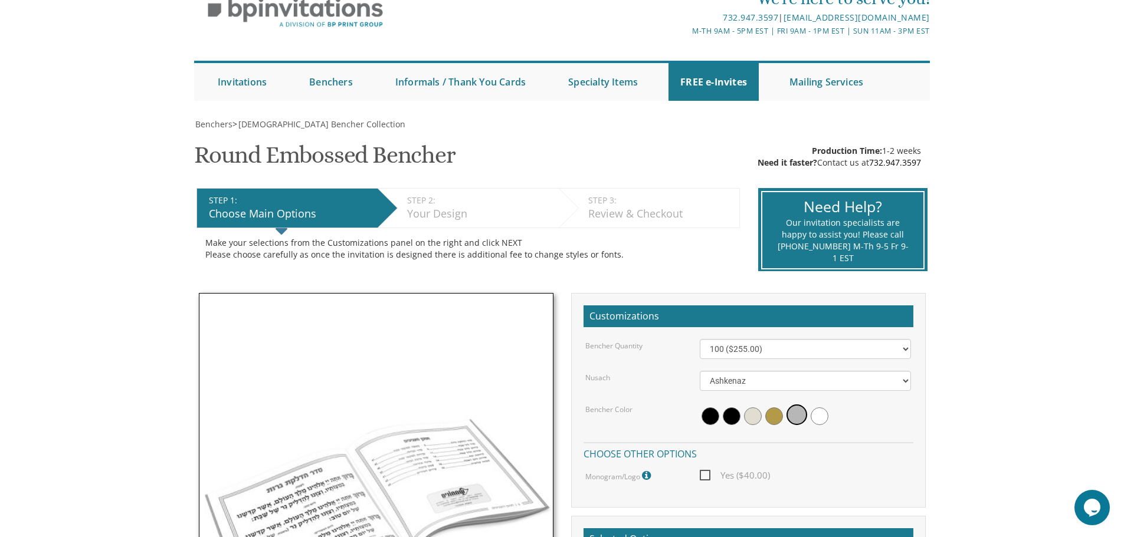
scroll to position [59, 0]
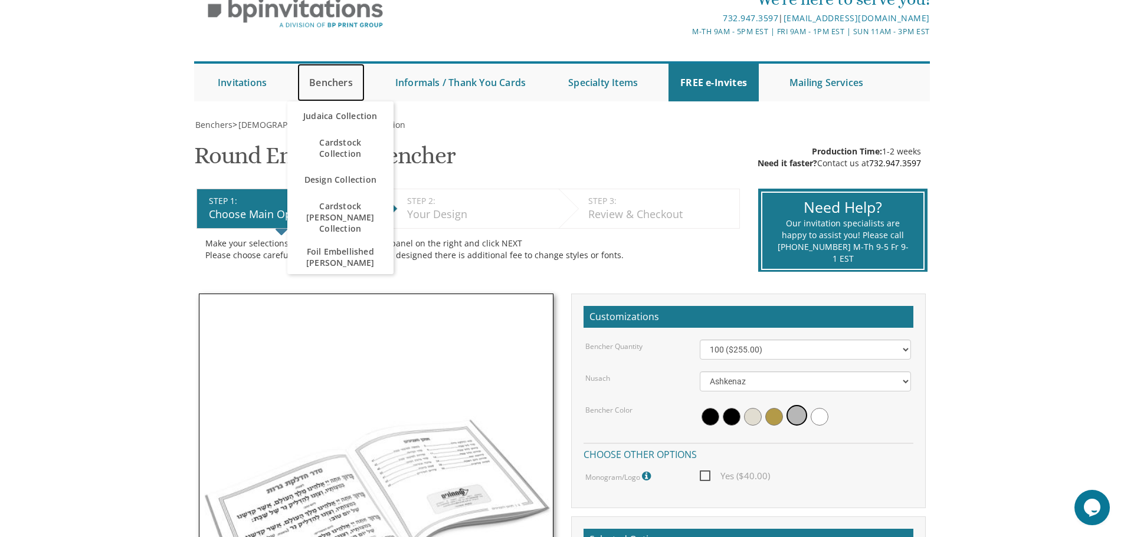
click at [340, 86] on link "Benchers" at bounding box center [330, 83] width 67 height 38
click at [329, 118] on link "Judaica Collection" at bounding box center [340, 115] width 106 height 29
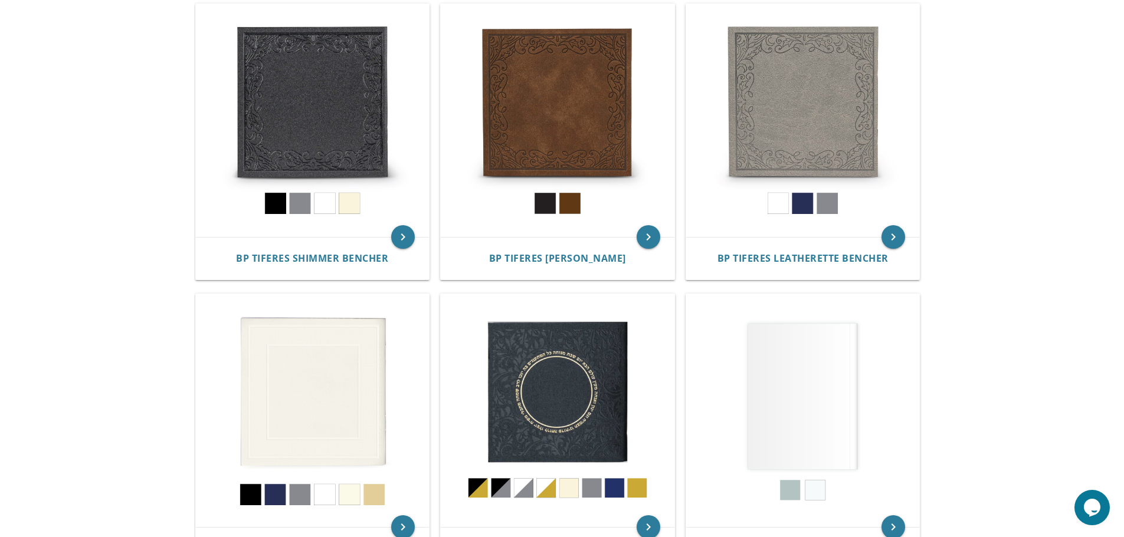
scroll to position [236, 0]
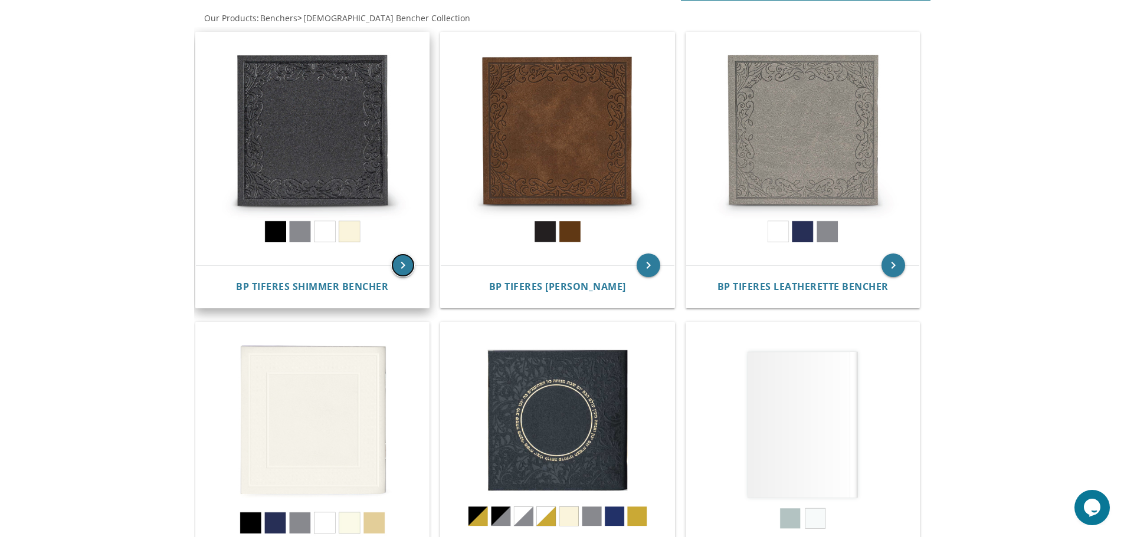
click at [402, 267] on icon "keyboard_arrow_right" at bounding box center [403, 266] width 24 height 24
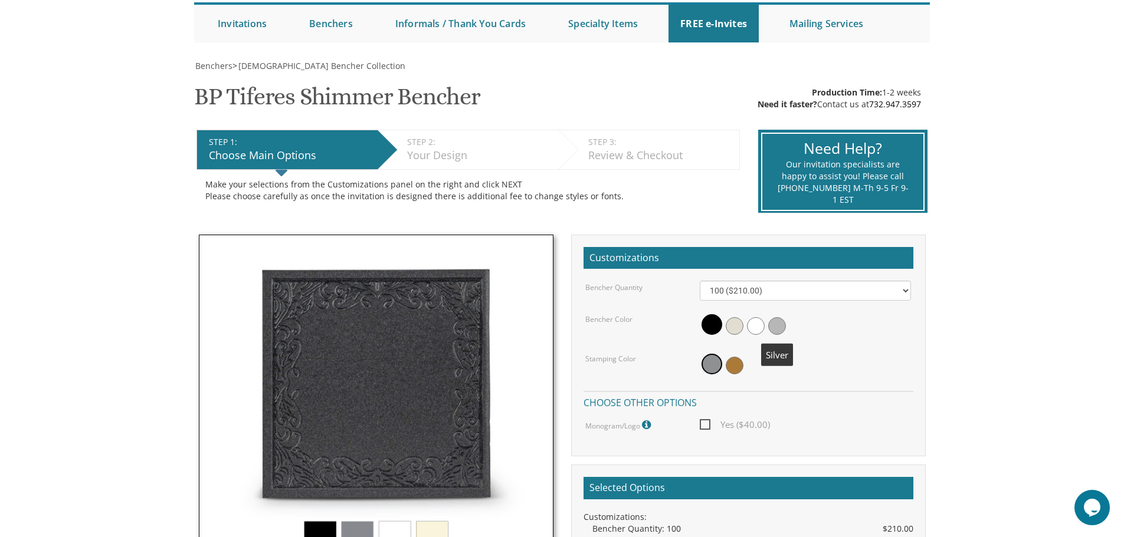
click at [777, 330] on span at bounding box center [777, 326] width 18 height 18
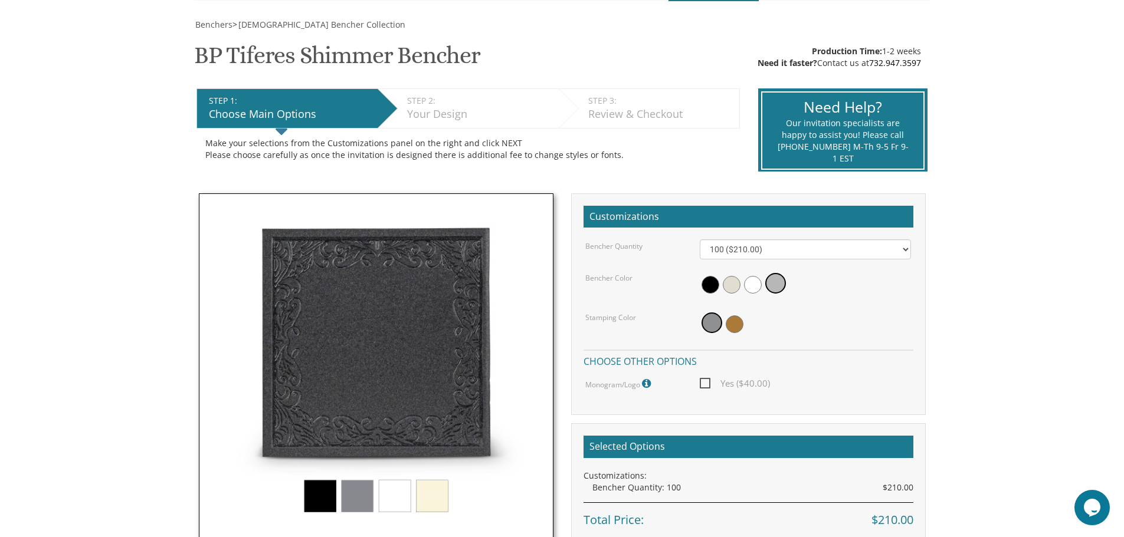
scroll to position [236, 0]
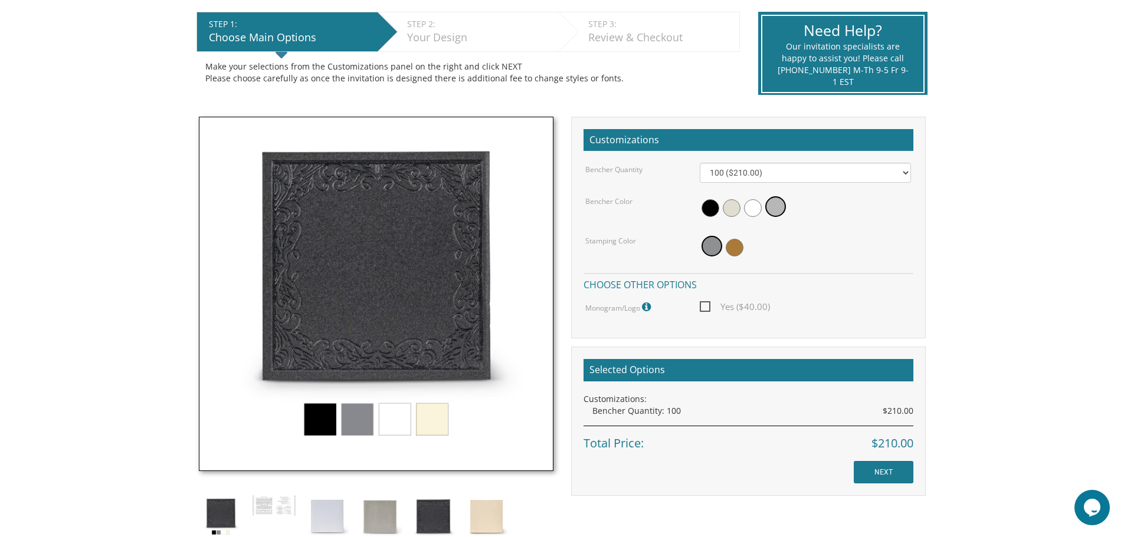
click at [360, 424] on img at bounding box center [376, 294] width 355 height 355
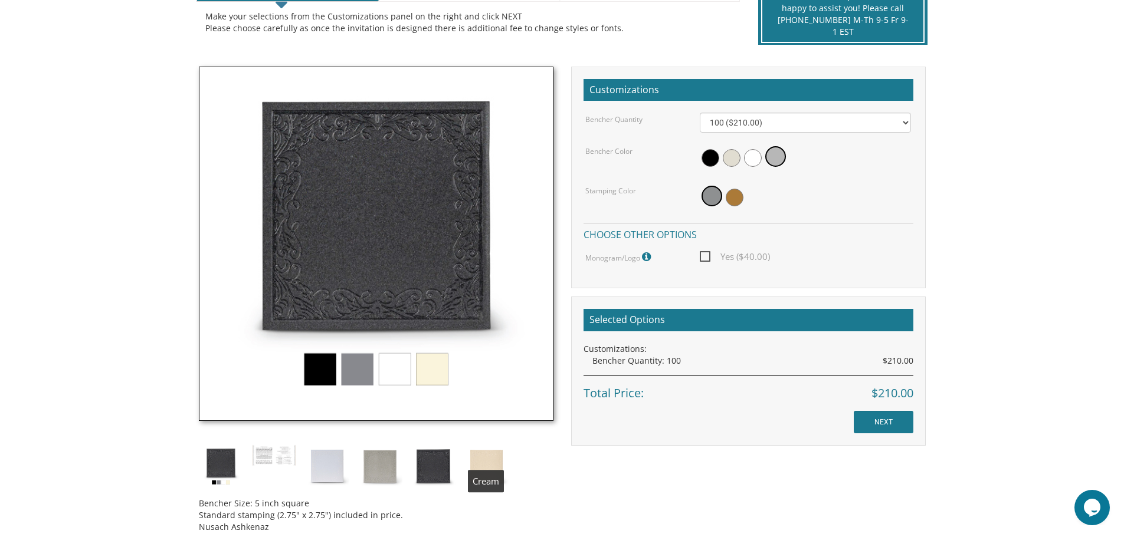
scroll to position [354, 0]
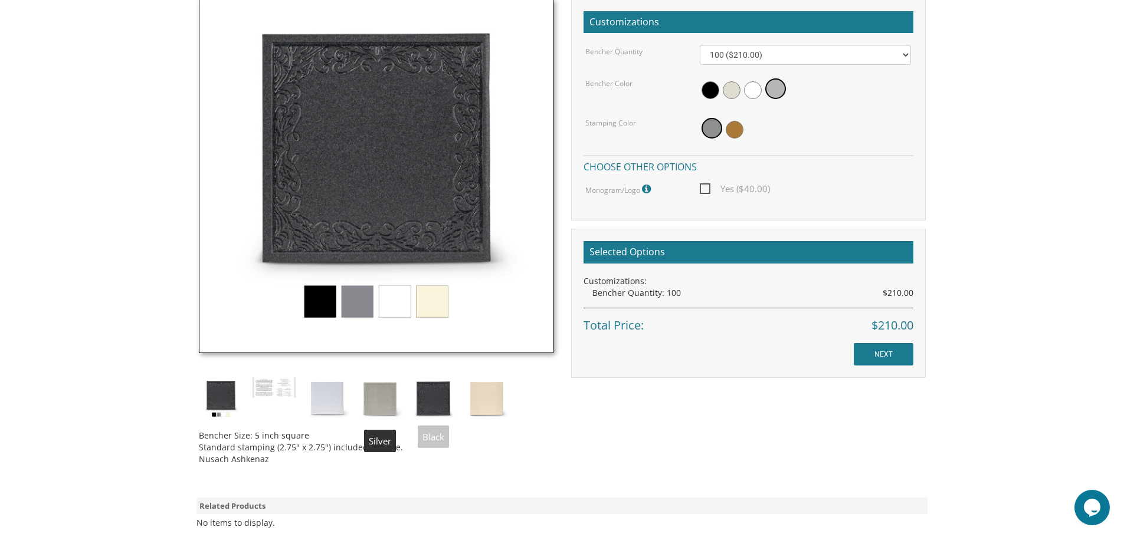
click at [379, 403] on img at bounding box center [380, 399] width 44 height 44
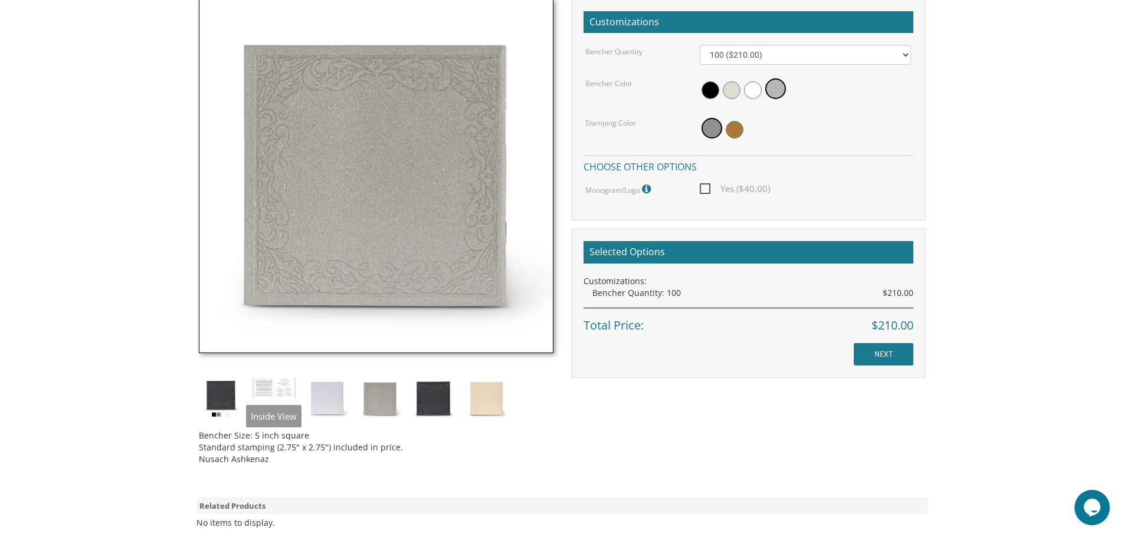
click at [267, 391] on img at bounding box center [274, 388] width 44 height 22
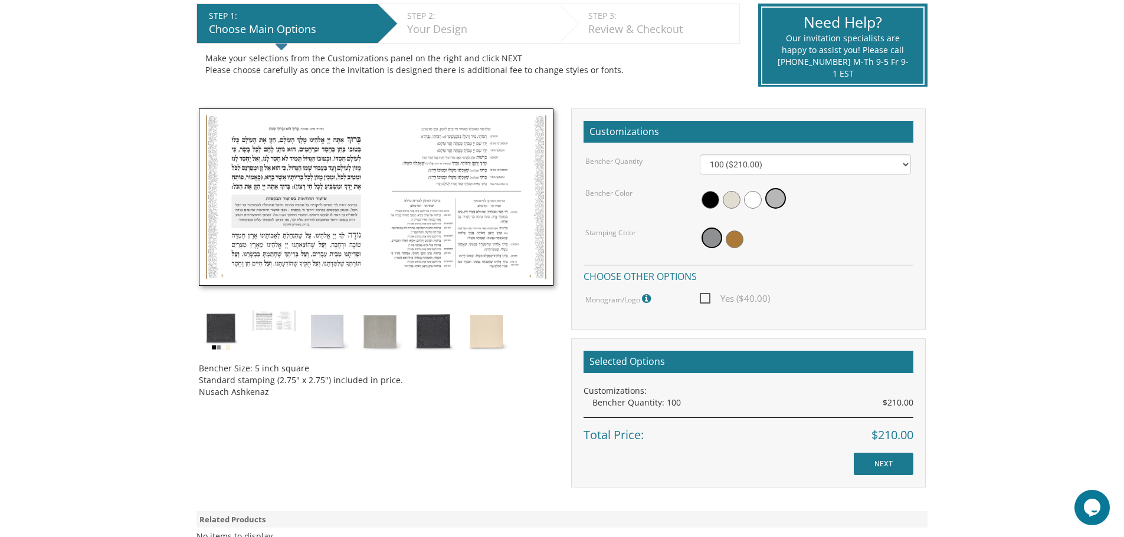
scroll to position [236, 0]
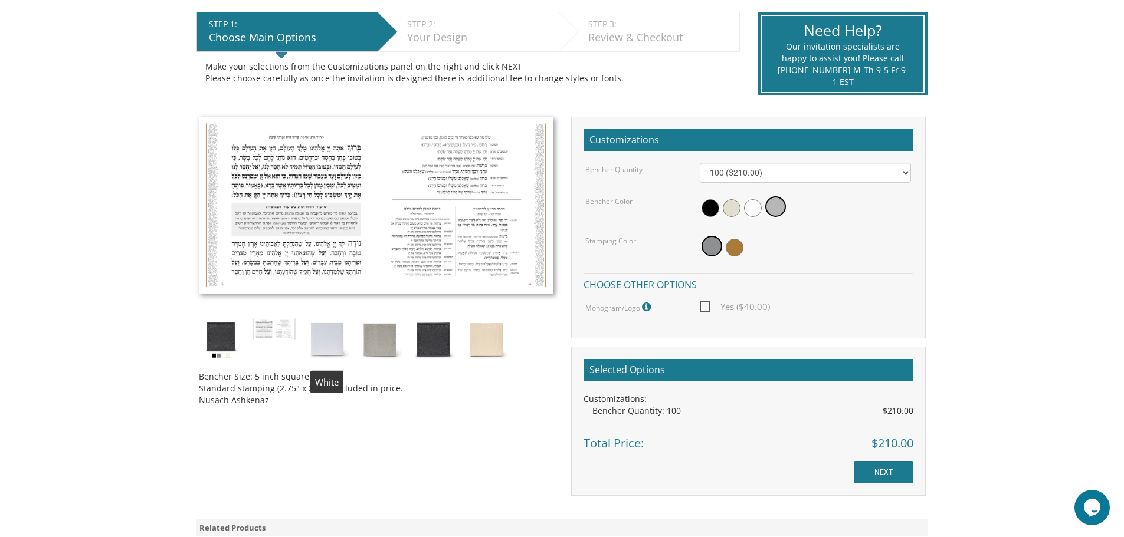
click at [328, 341] on img at bounding box center [327, 340] width 44 height 44
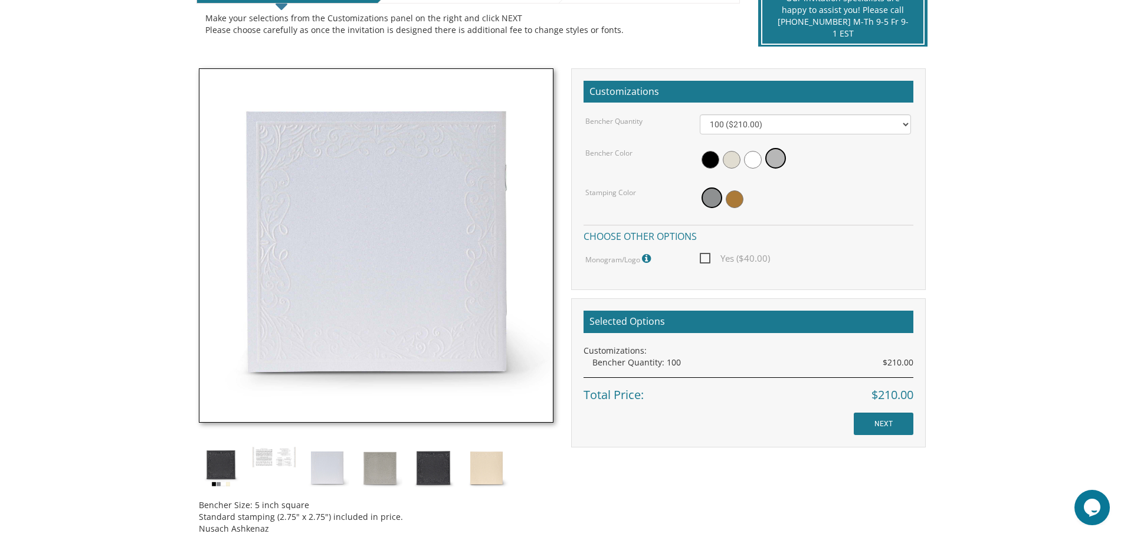
scroll to position [354, 0]
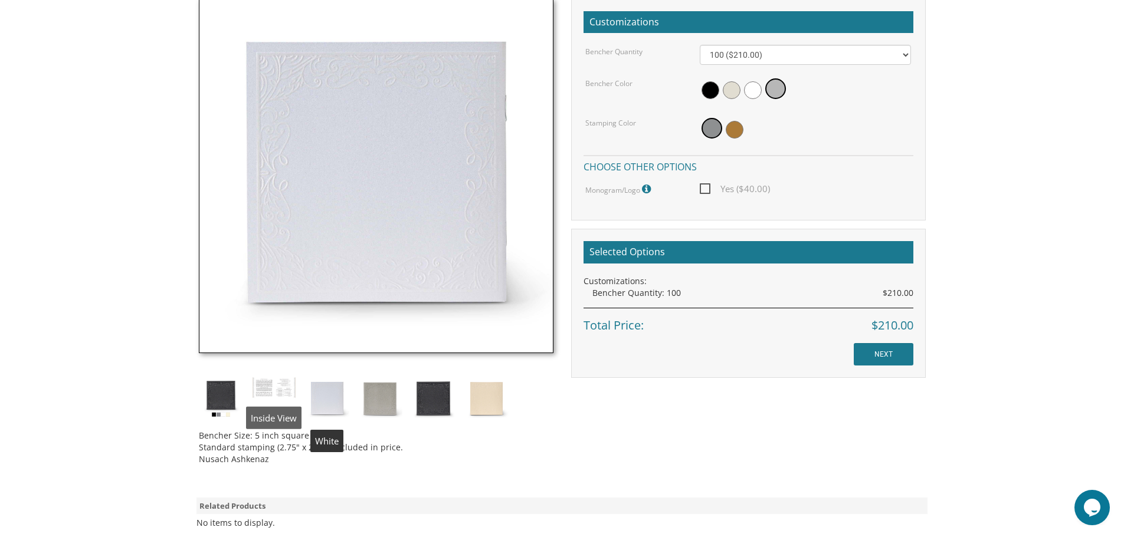
click at [335, 400] on img at bounding box center [327, 399] width 44 height 44
click at [392, 406] on img at bounding box center [380, 399] width 44 height 44
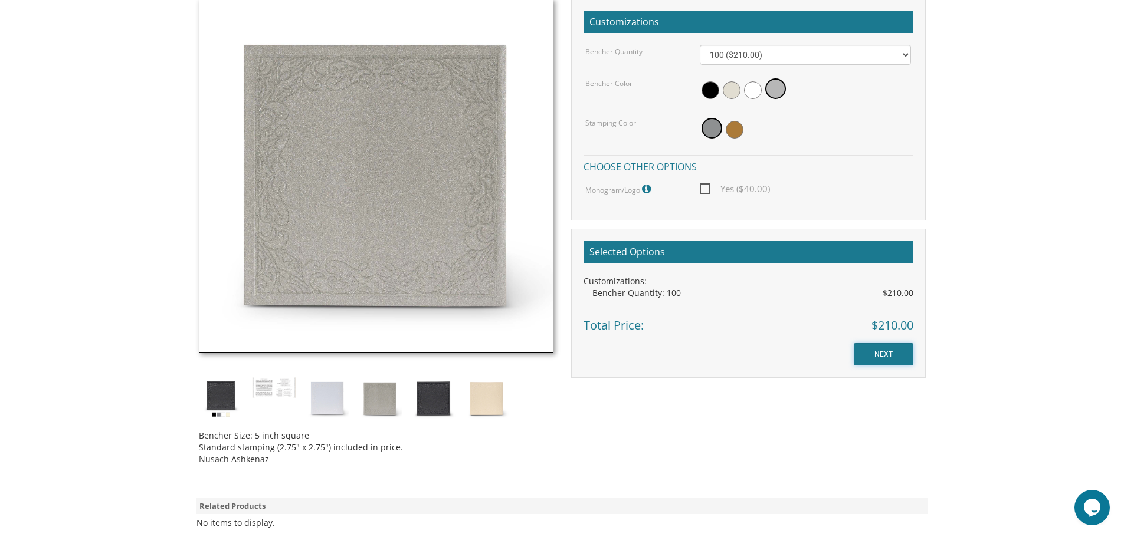
click at [890, 354] on input "NEXT" at bounding box center [884, 354] width 60 height 22
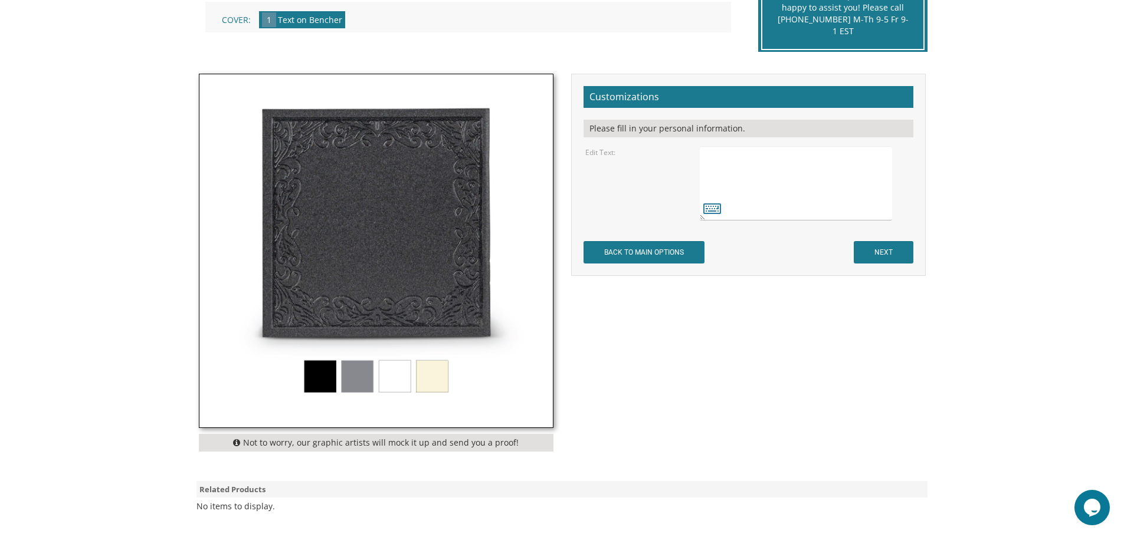
click at [346, 380] on img at bounding box center [375, 250] width 353 height 353
click at [350, 382] on img at bounding box center [375, 250] width 353 height 353
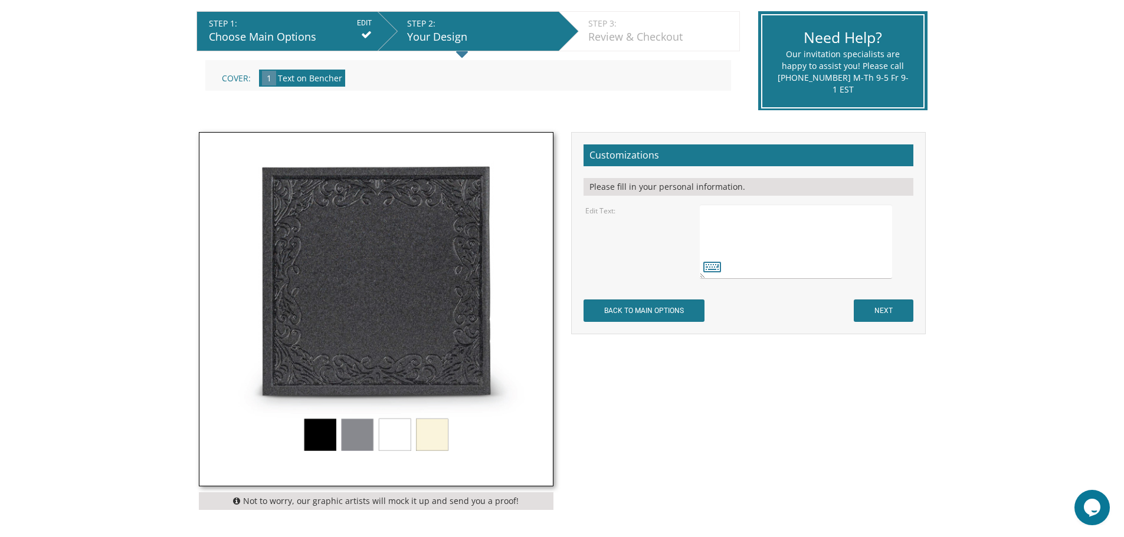
scroll to position [236, 0]
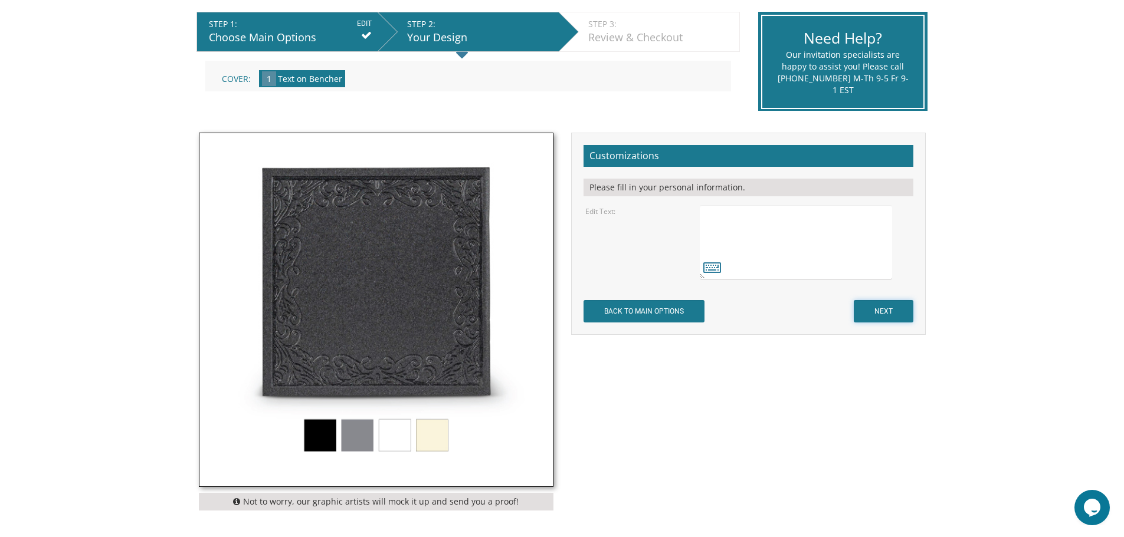
click at [887, 313] on input "NEXT" at bounding box center [884, 311] width 60 height 22
click at [705, 270] on icon at bounding box center [712, 267] width 18 height 17
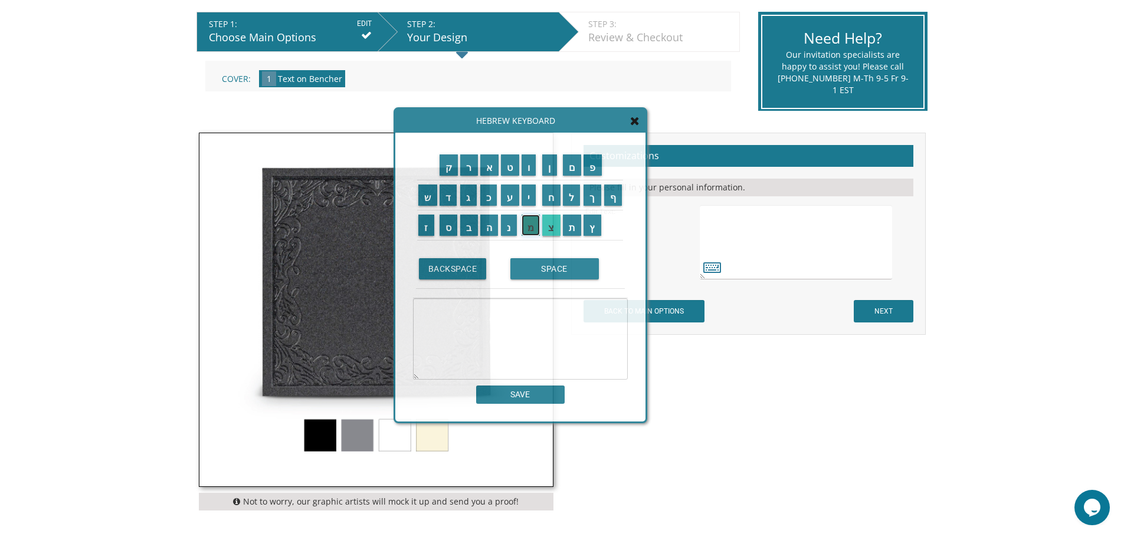
drag, startPoint x: 532, startPoint y: 229, endPoint x: 544, endPoint y: 228, distance: 12.4
click at [532, 229] on input "מ" at bounding box center [530, 225] width 19 height 21
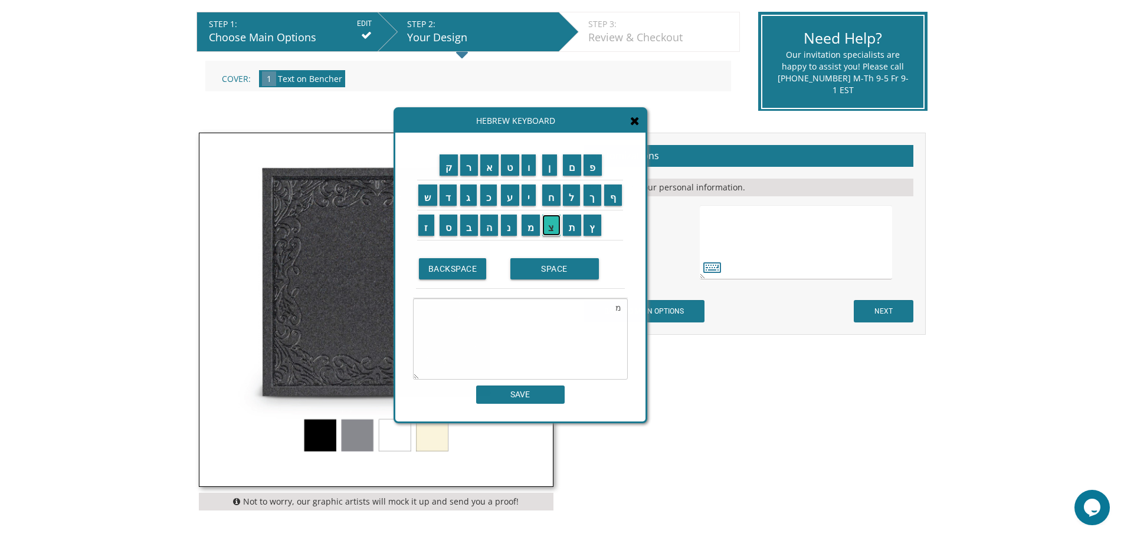
click at [550, 228] on input "צ" at bounding box center [551, 225] width 18 height 21
type textarea "מצ"
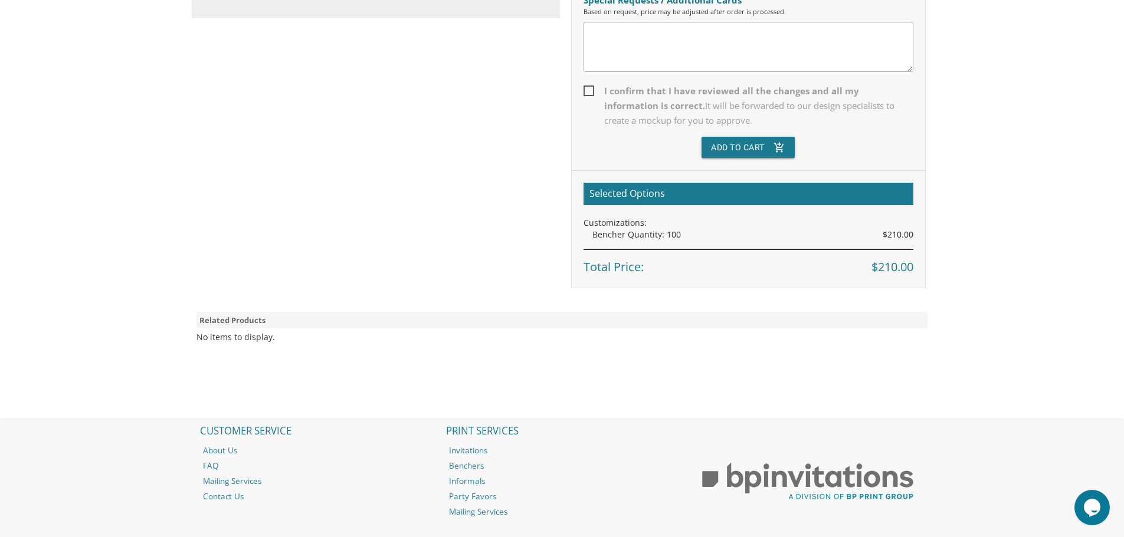
scroll to position [233, 0]
